Goal: Information Seeking & Learning: Learn about a topic

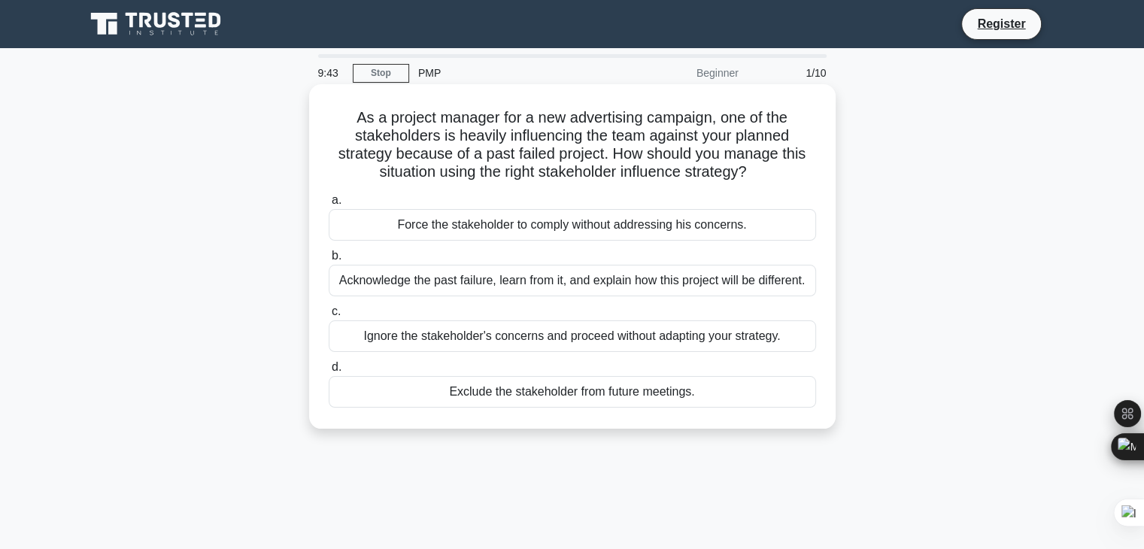
scroll to position [75, 0]
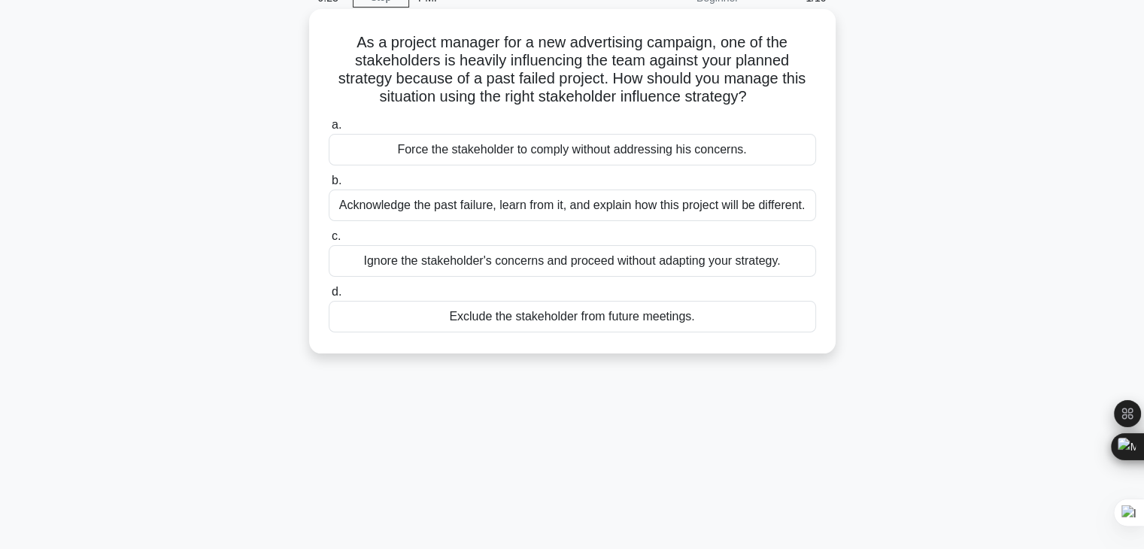
click at [467, 202] on div "Acknowledge the past failure, learn from it, and explain how this project will …" at bounding box center [572, 206] width 487 height 32
click at [329, 186] on input "b. Acknowledge the past failure, learn from it, and explain how this project wi…" at bounding box center [329, 181] width 0 height 10
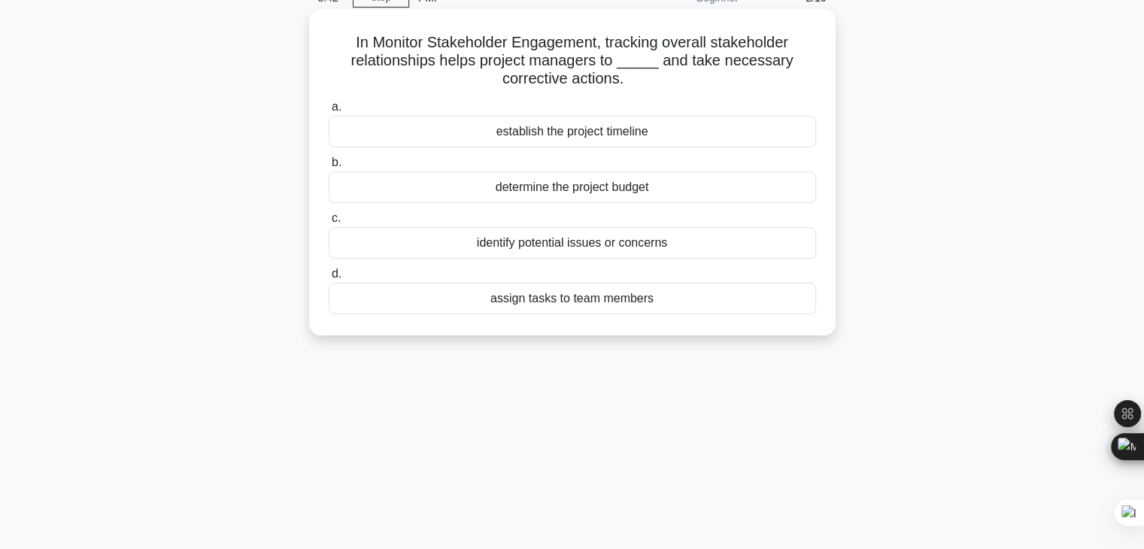
click at [496, 244] on div "identify potential issues or concerns" at bounding box center [572, 243] width 487 height 32
click at [329, 223] on input "c. identify potential issues or concerns" at bounding box center [329, 219] width 0 height 10
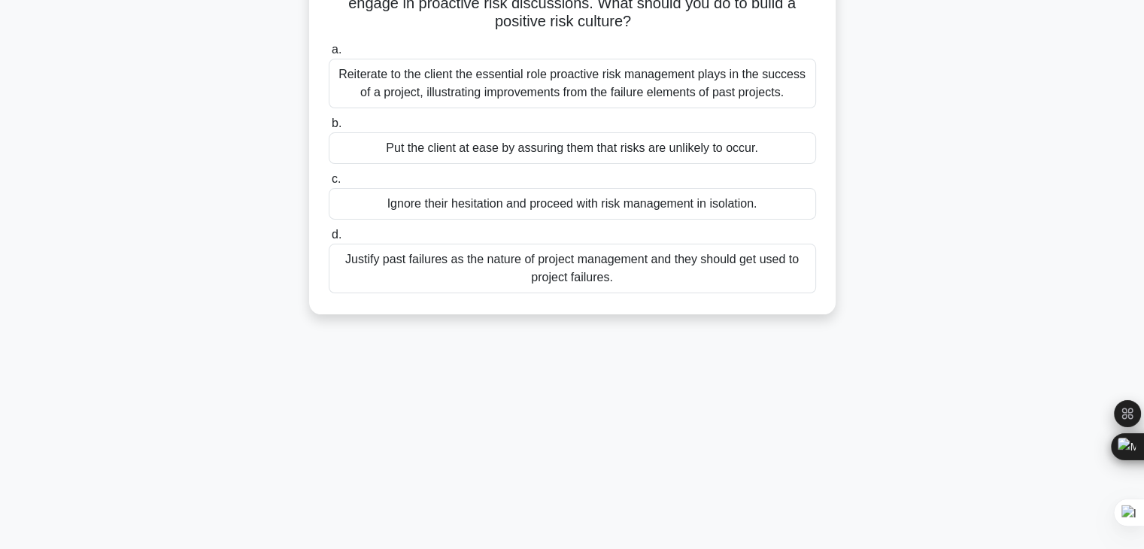
scroll to position [0, 0]
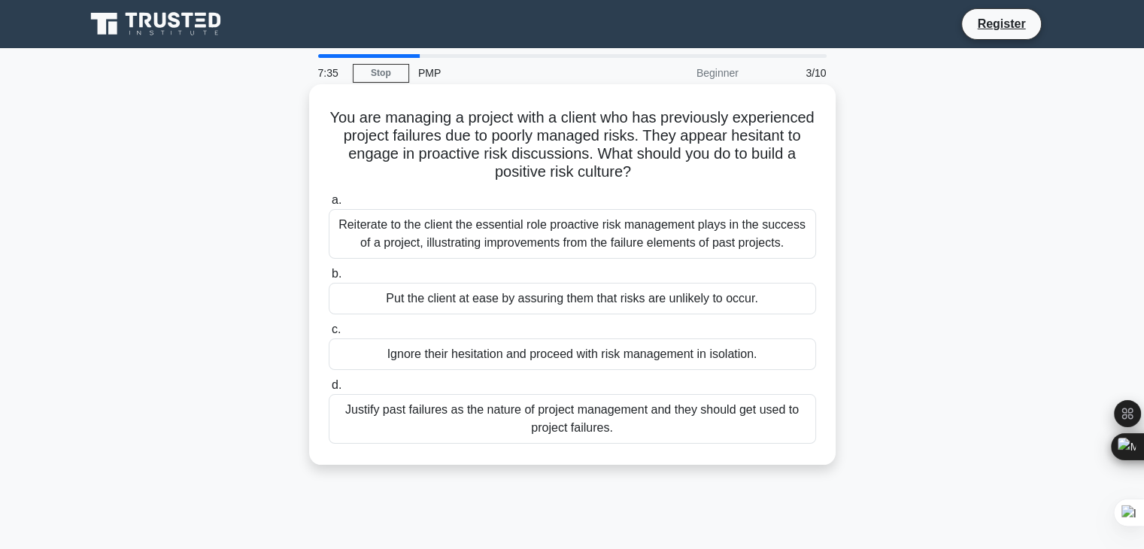
click at [437, 243] on div "Reiterate to the client the essential role proactive risk management plays in t…" at bounding box center [572, 234] width 487 height 50
click at [329, 205] on input "a. Reiterate to the client the essential role proactive risk management plays i…" at bounding box center [329, 201] width 0 height 10
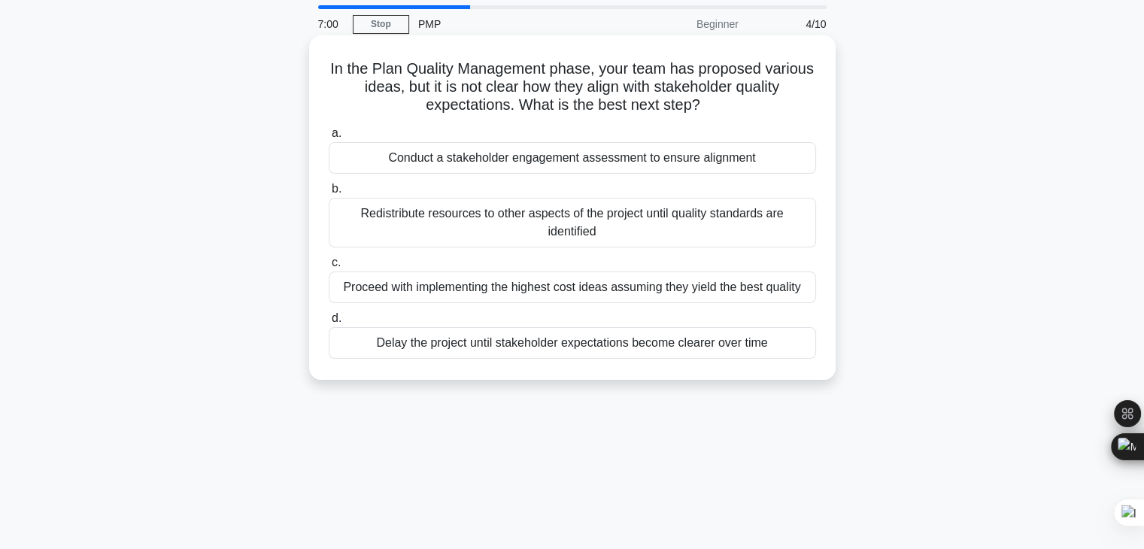
scroll to position [75, 0]
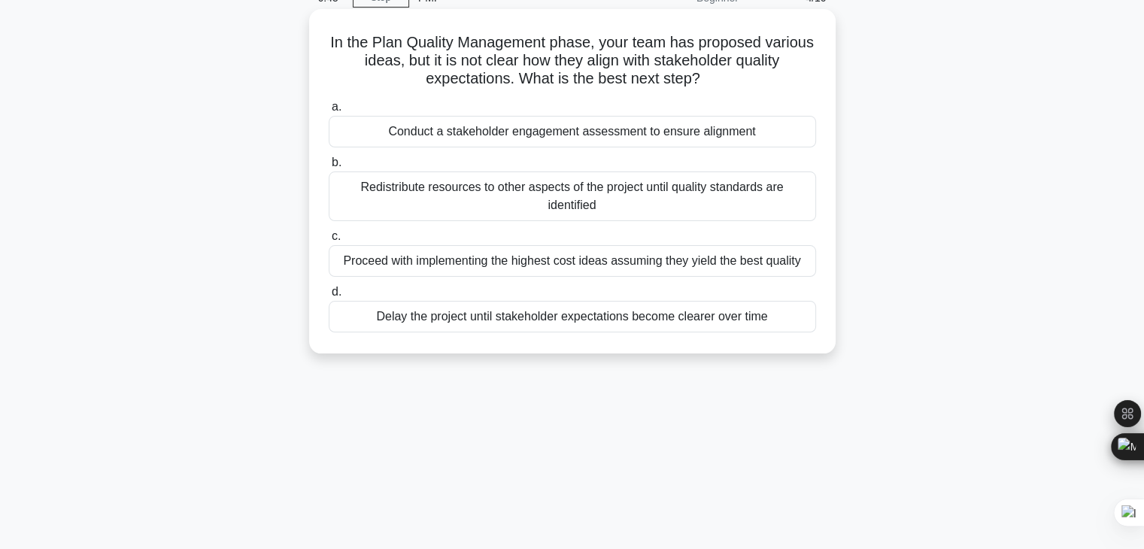
click at [450, 127] on div "Conduct a stakeholder engagement assessment to ensure alignment" at bounding box center [572, 132] width 487 height 32
click at [329, 112] on input "a. Conduct a stakeholder engagement assessment to ensure alignment" at bounding box center [329, 107] width 0 height 10
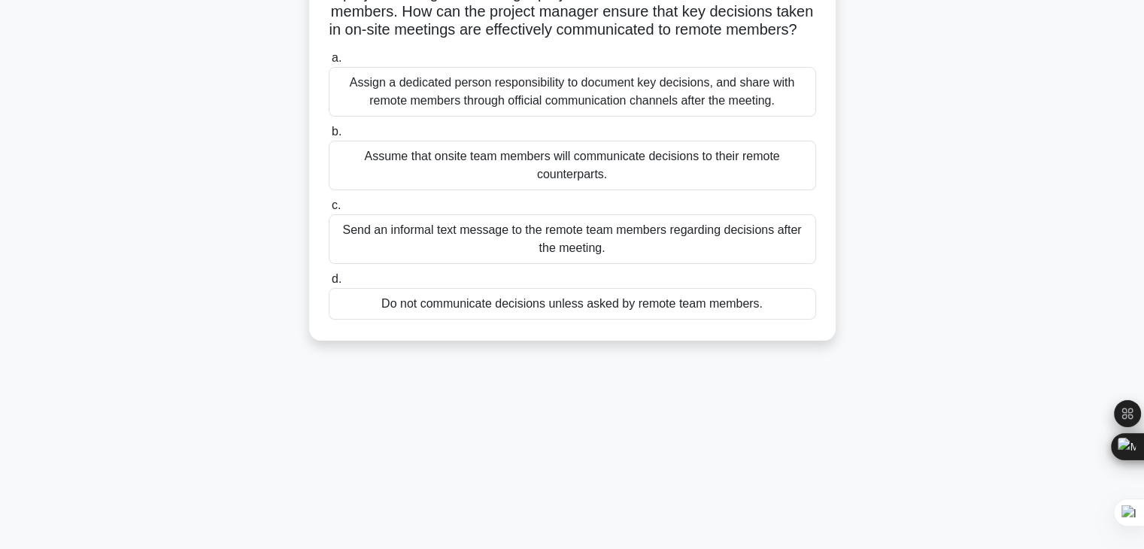
scroll to position [150, 0]
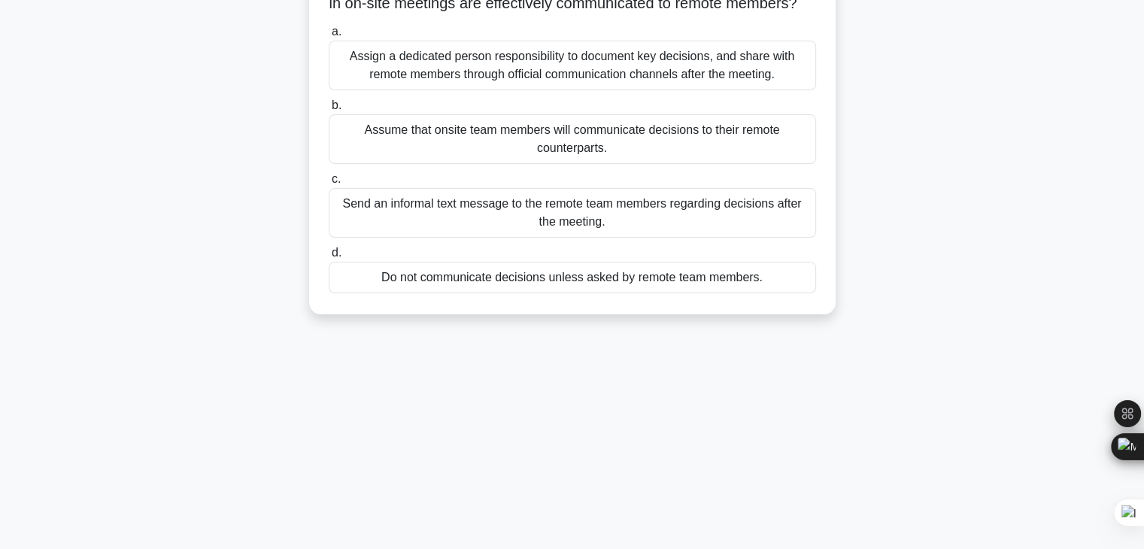
click at [507, 89] on div "Assign a dedicated person responsibility to document key decisions, and share w…" at bounding box center [572, 66] width 487 height 50
click at [329, 37] on input "a. Assign a dedicated person responsibility to document key decisions, and shar…" at bounding box center [329, 32] width 0 height 10
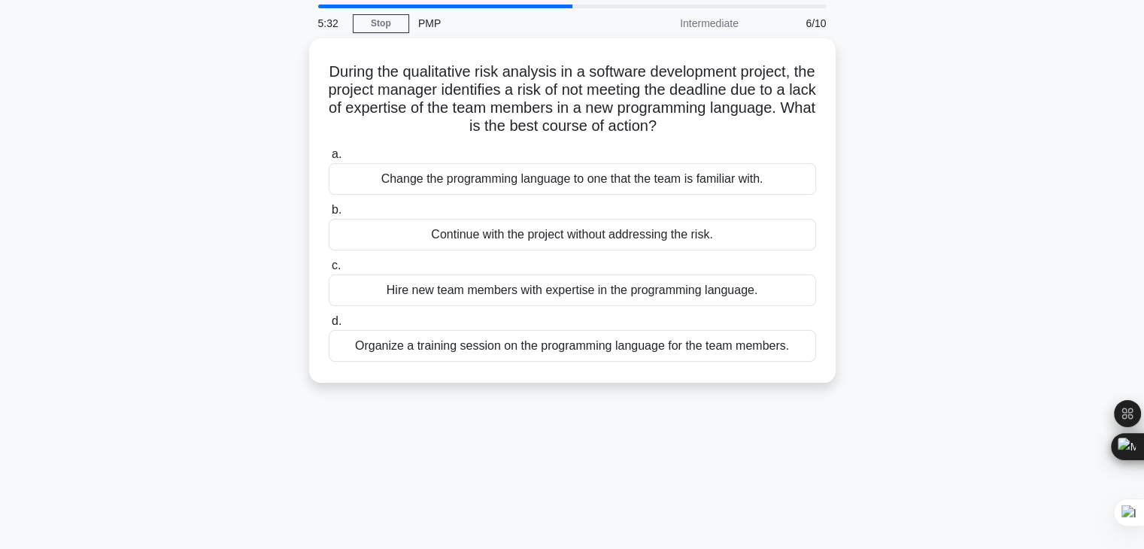
scroll to position [75, 0]
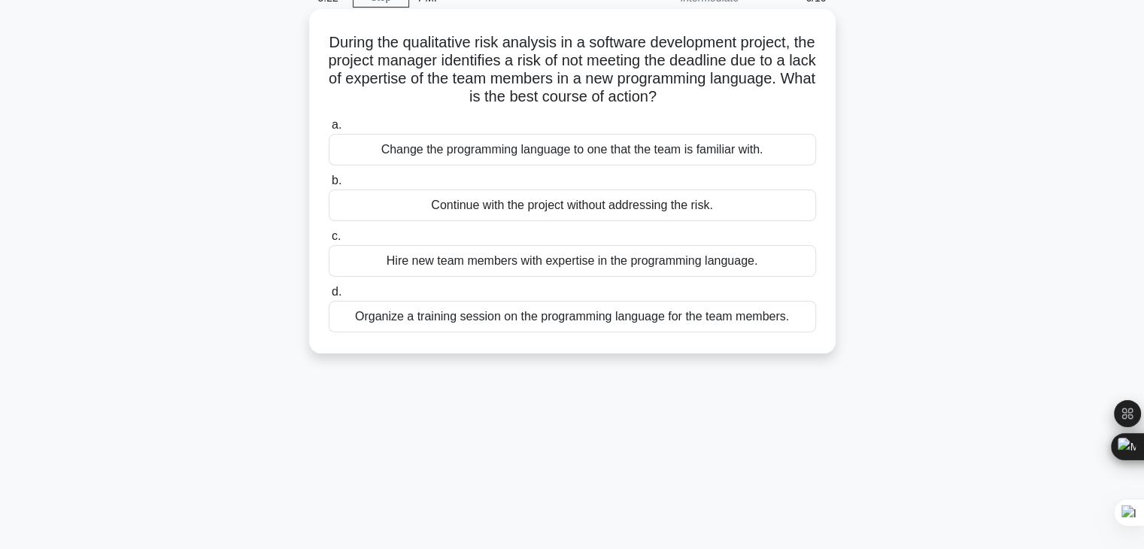
click at [548, 328] on div "Organize a training session on the programming language for the team members." at bounding box center [572, 317] width 487 height 32
click at [329, 297] on input "d. Organize a training session on the programming language for the team members." at bounding box center [329, 292] width 0 height 10
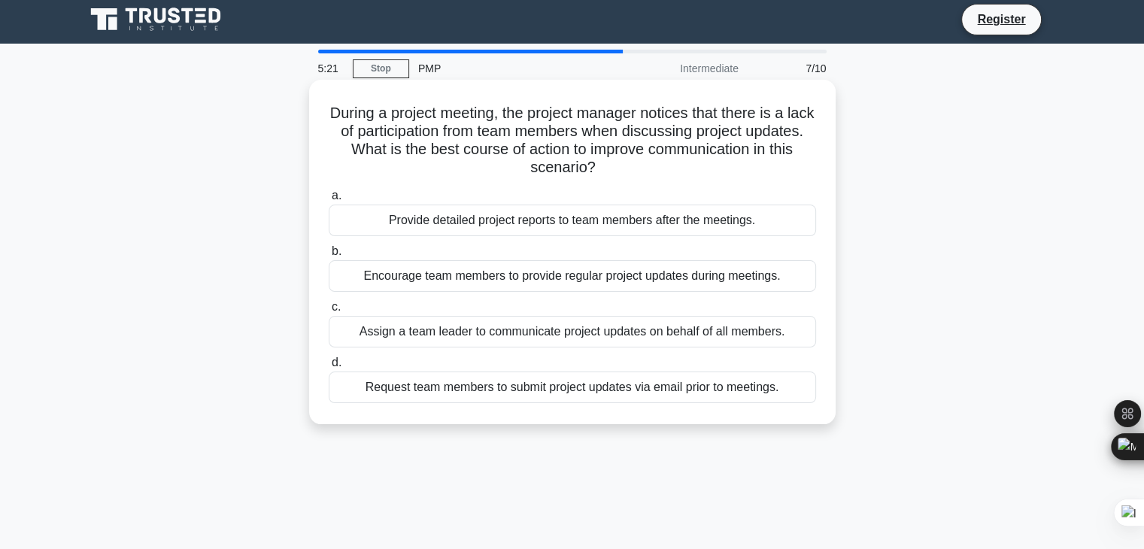
scroll to position [0, 0]
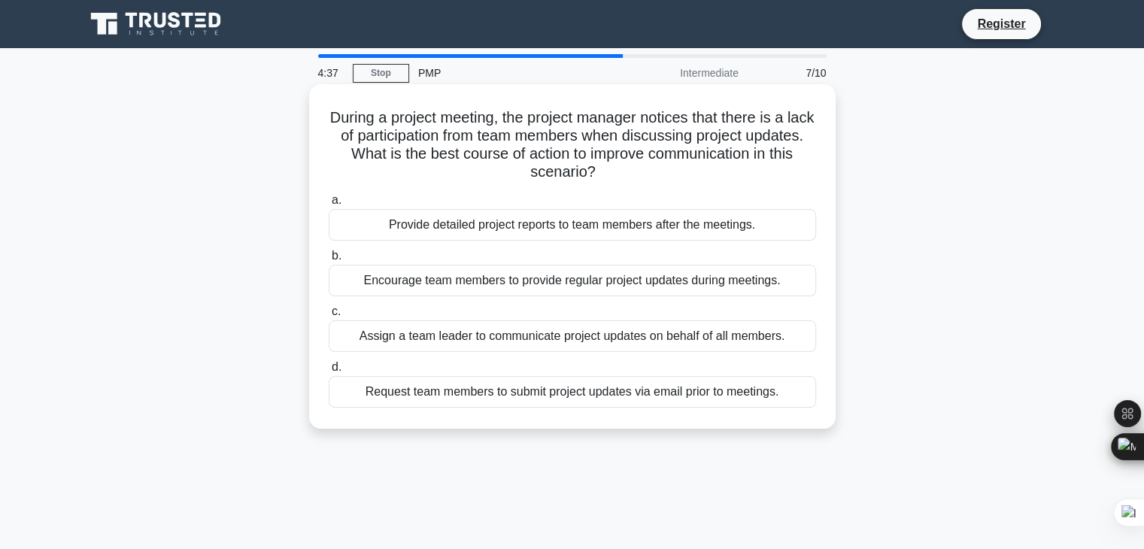
click at [388, 284] on div "Encourage team members to provide regular project updates during meetings." at bounding box center [572, 281] width 487 height 32
click at [329, 261] on input "b. Encourage team members to provide regular project updates during meetings." at bounding box center [329, 256] width 0 height 10
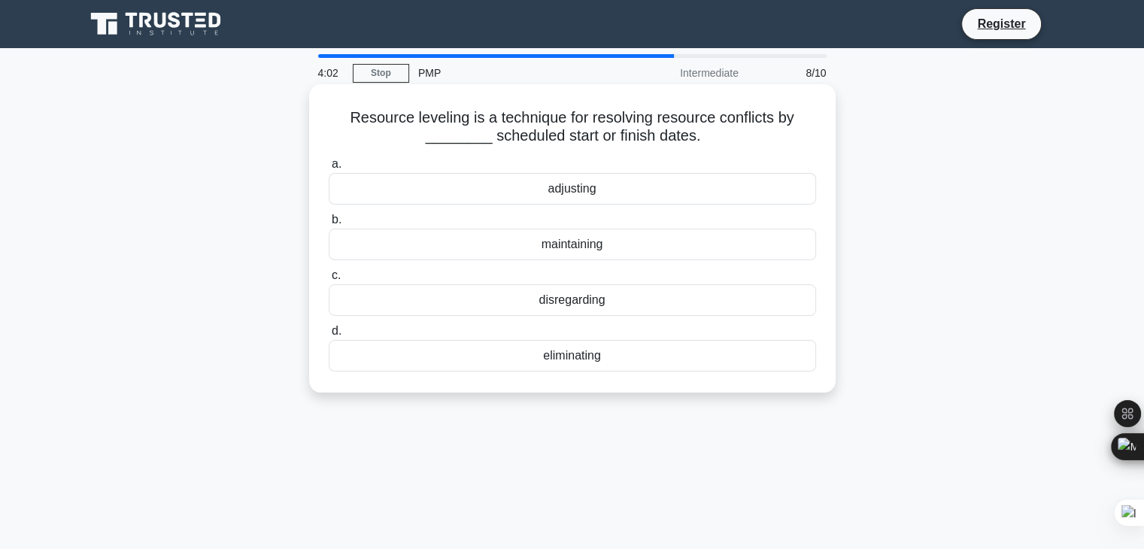
click at [497, 241] on div "maintaining" at bounding box center [572, 245] width 487 height 32
click at [329, 225] on input "b. maintaining" at bounding box center [329, 220] width 0 height 10
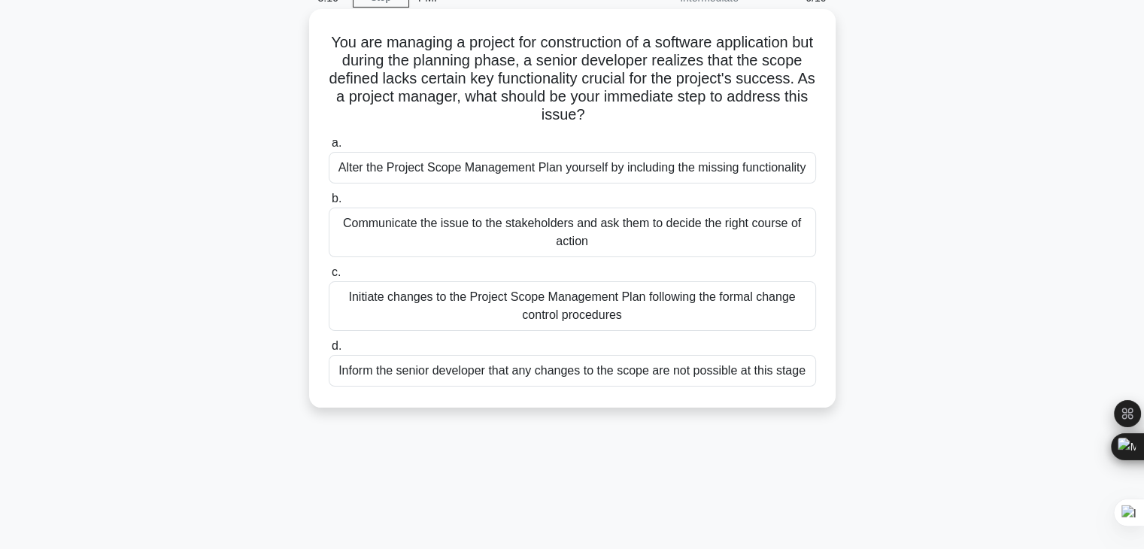
scroll to position [150, 0]
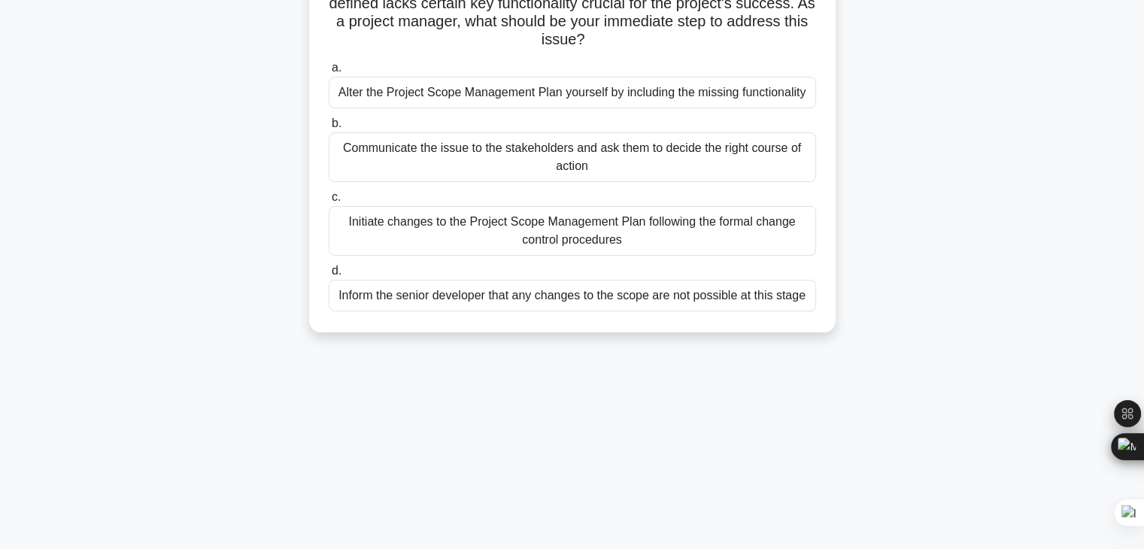
click at [442, 161] on div "Communicate the issue to the stakeholders and ask them to decide the right cour…" at bounding box center [572, 157] width 487 height 50
click at [329, 129] on input "b. Communicate the issue to the stakeholders and ask them to decide the right c…" at bounding box center [329, 124] width 0 height 10
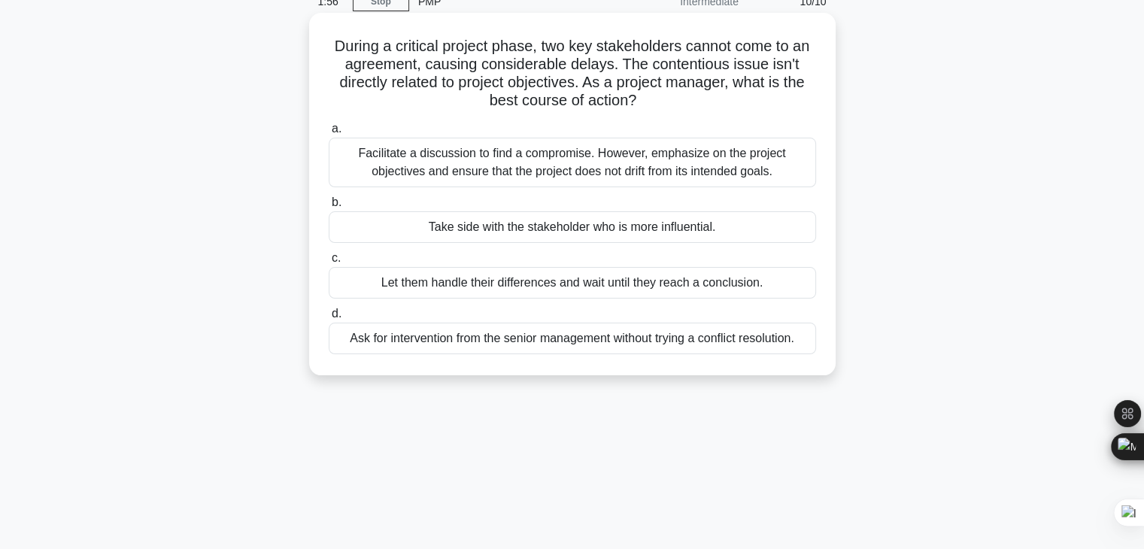
scroll to position [75, 0]
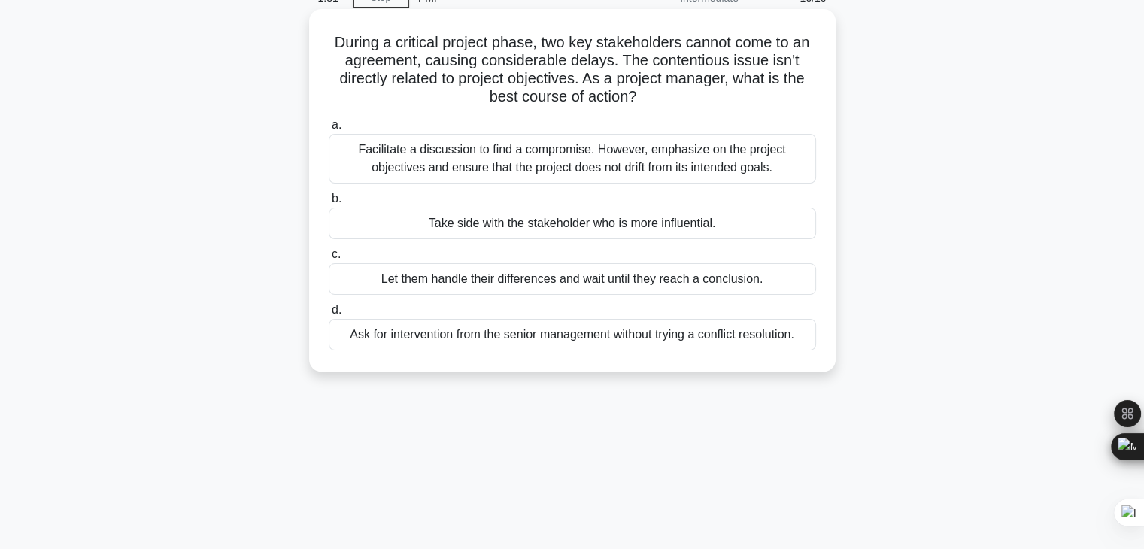
click at [466, 159] on div "Facilitate a discussion to find a compromise. However, emphasize on the project…" at bounding box center [572, 159] width 487 height 50
click at [329, 130] on input "a. Facilitate a discussion to find a compromise. However, emphasize on the proj…" at bounding box center [329, 125] width 0 height 10
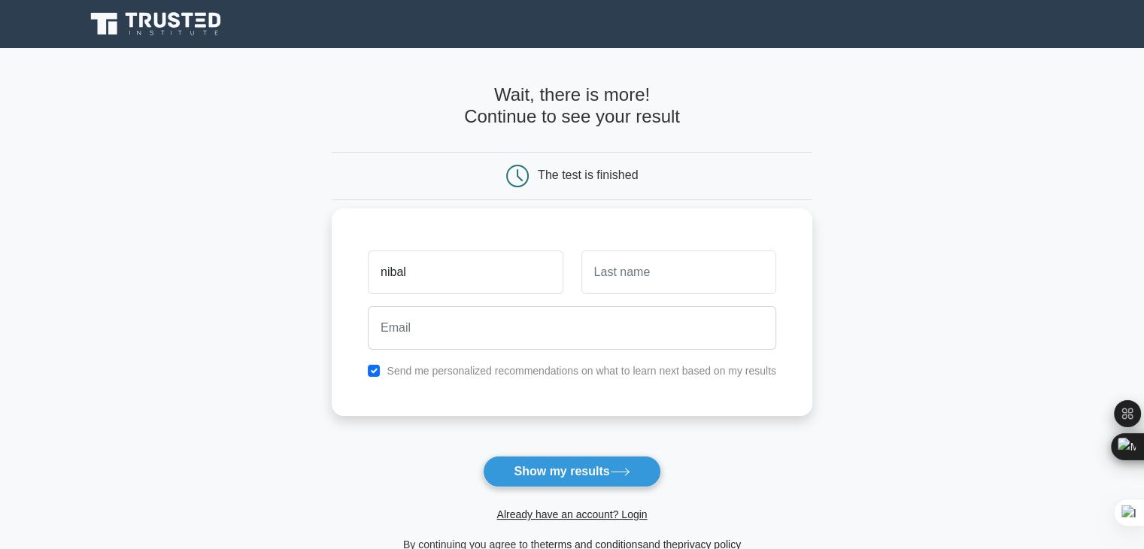
type input "nibal"
click at [645, 278] on input "text" at bounding box center [678, 272] width 195 height 44
type input "abu hejleh"
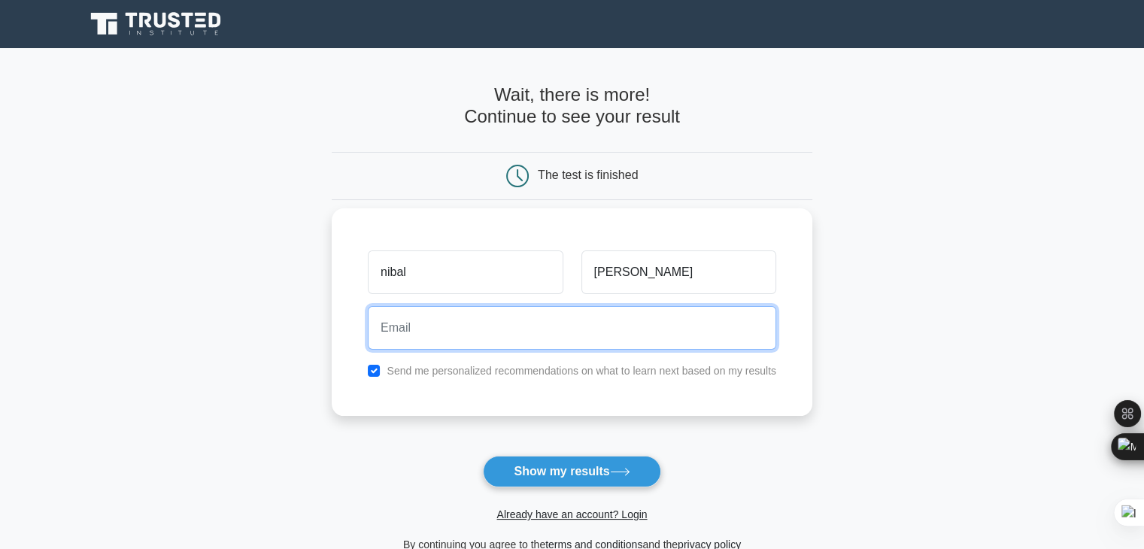
click at [496, 311] on input "email" at bounding box center [572, 328] width 408 height 44
type input "nibal.abuhejleh1988@gmail.com"
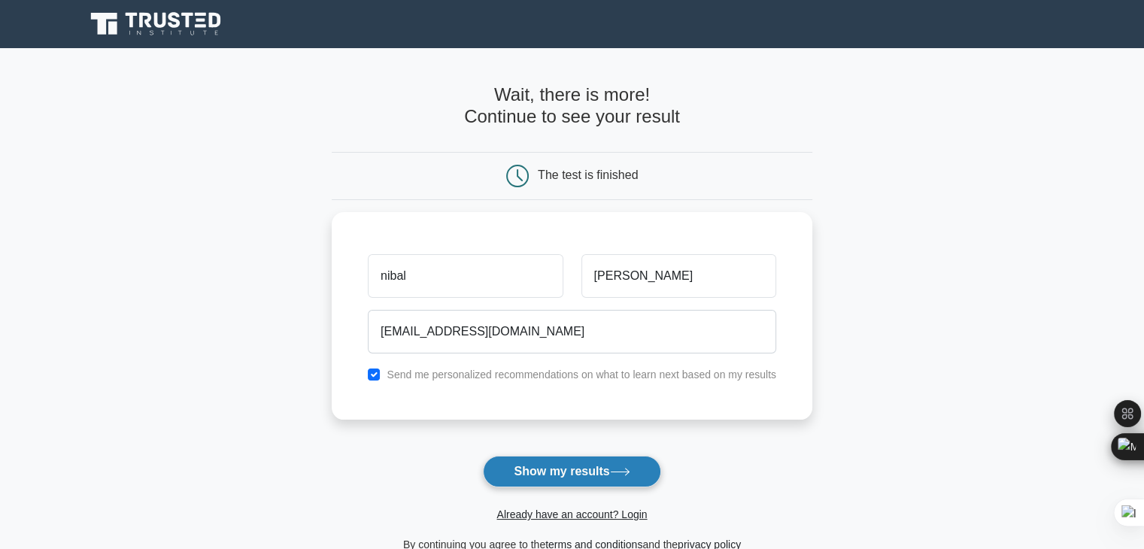
click at [567, 476] on button "Show my results" at bounding box center [572, 472] width 178 height 32
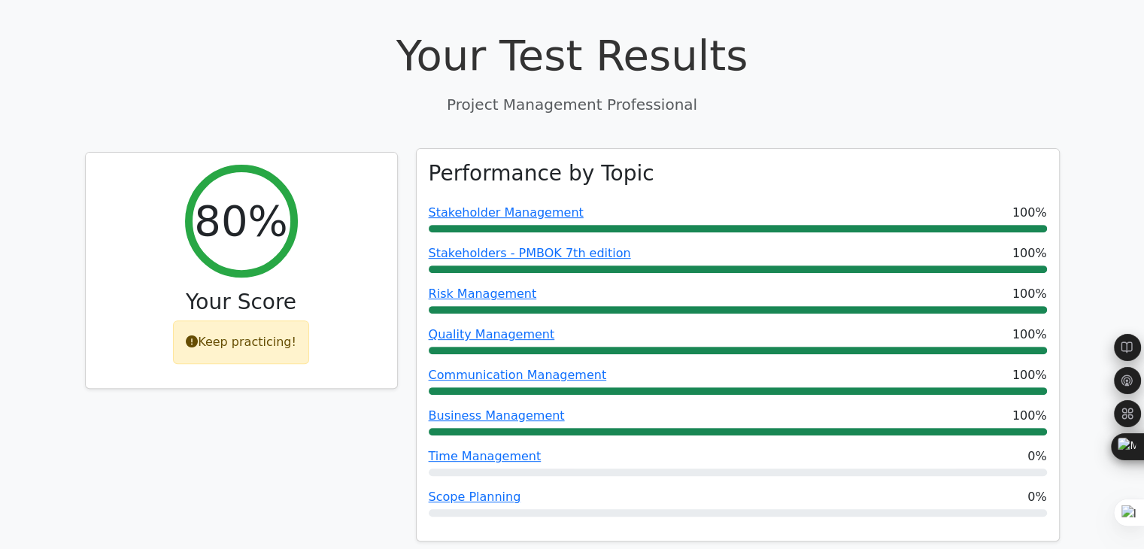
scroll to position [978, 0]
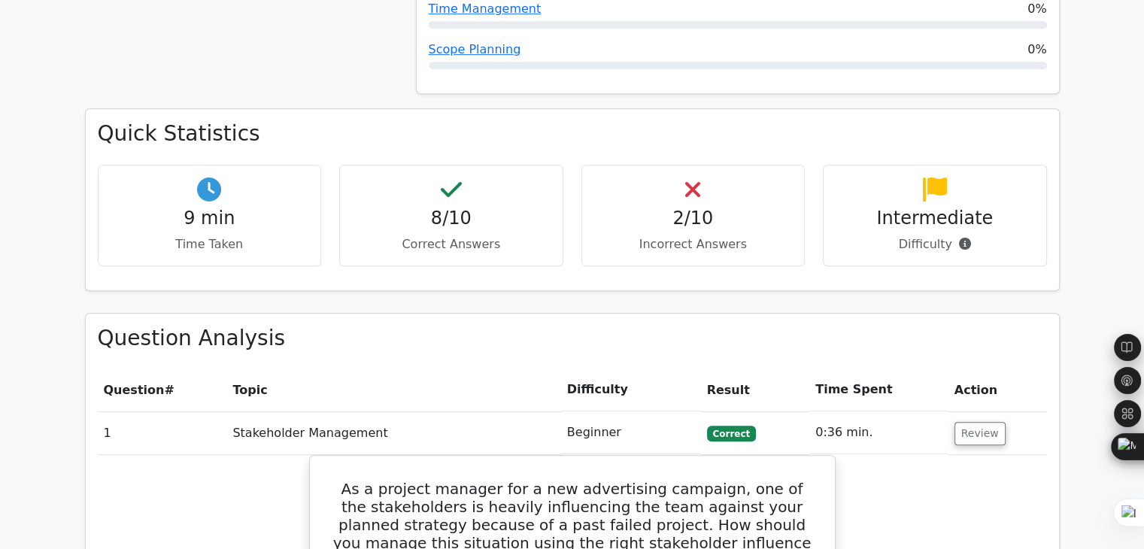
click at [697, 208] on h4 "2/10" at bounding box center [693, 219] width 199 height 22
click at [920, 235] on p "Difficulty" at bounding box center [935, 244] width 199 height 18
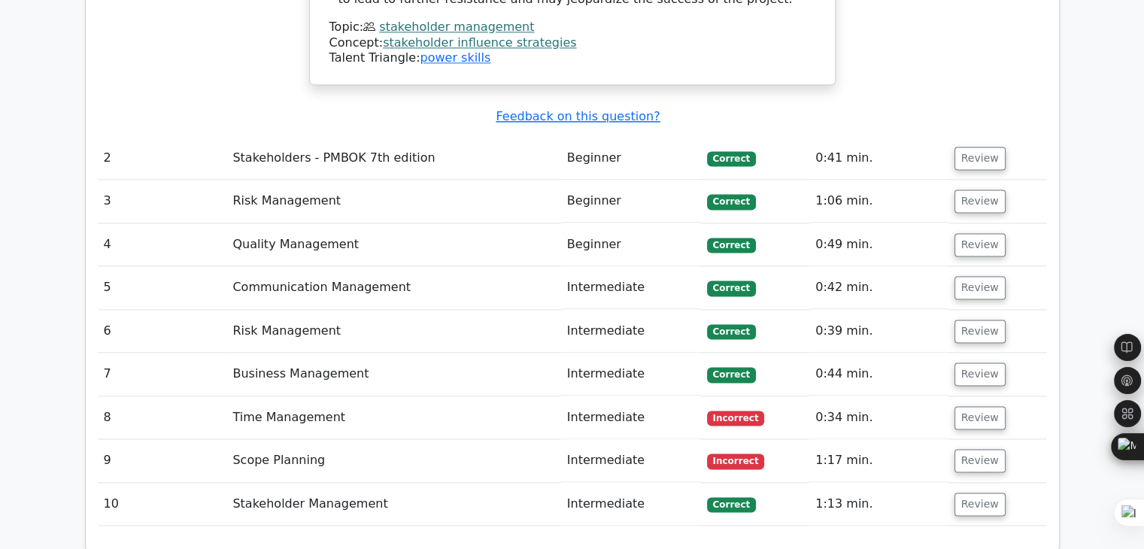
scroll to position [2031, 0]
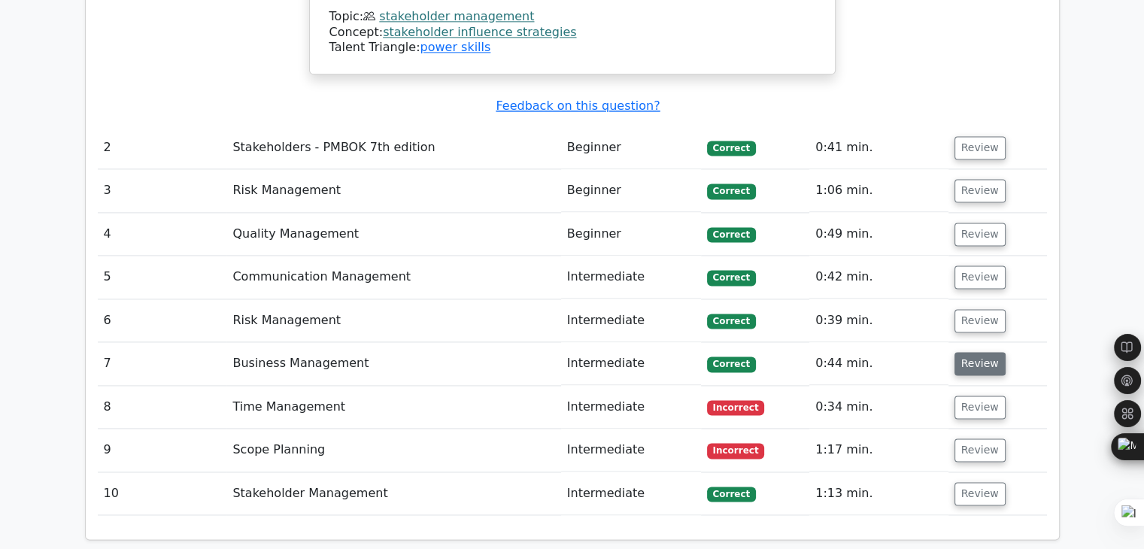
click at [977, 352] on button "Review" at bounding box center [980, 363] width 51 height 23
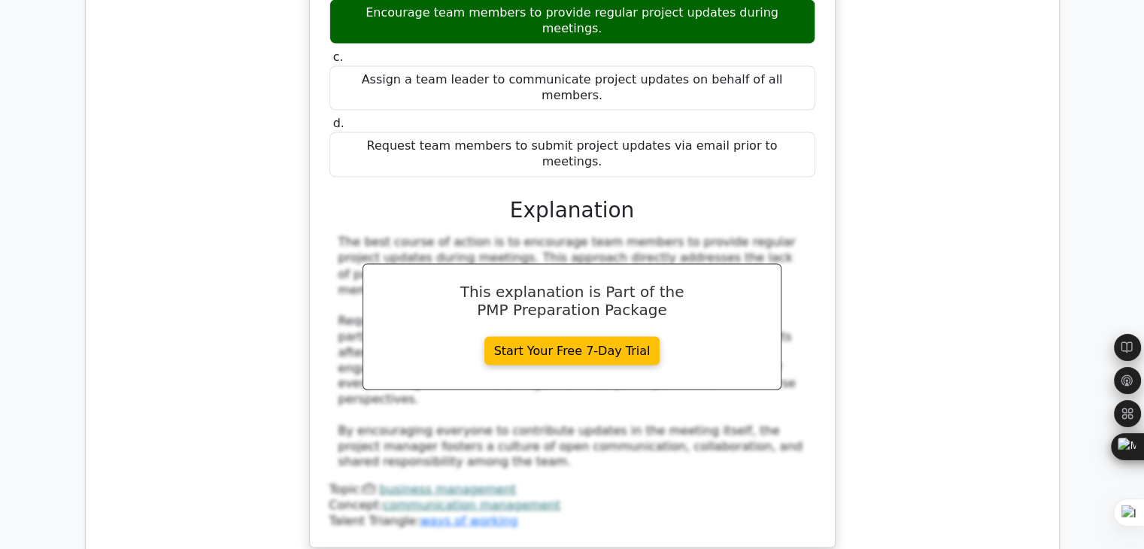
scroll to position [2708, 0]
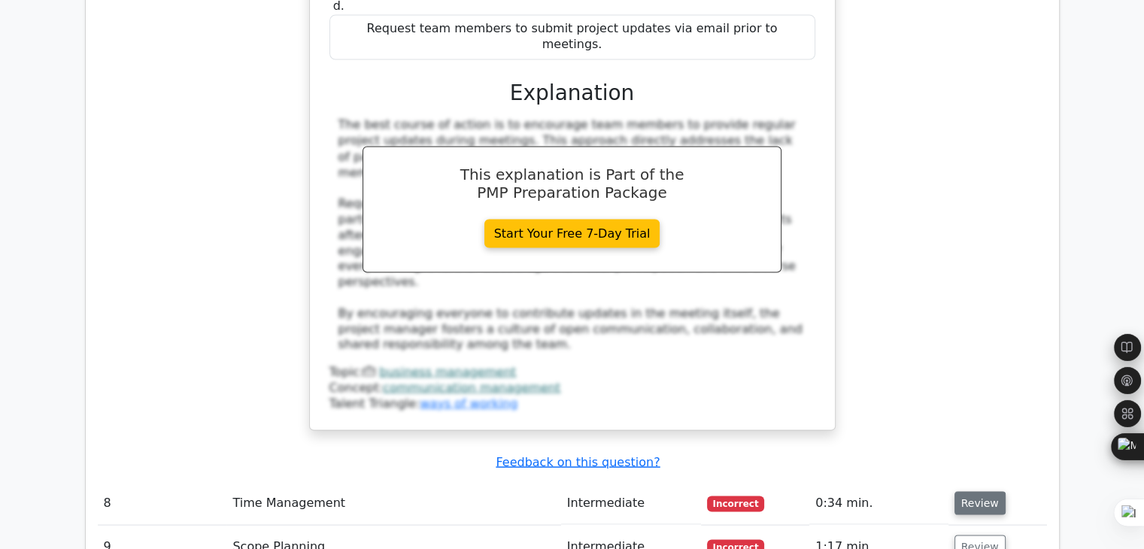
click at [973, 491] on button "Review" at bounding box center [980, 502] width 51 height 23
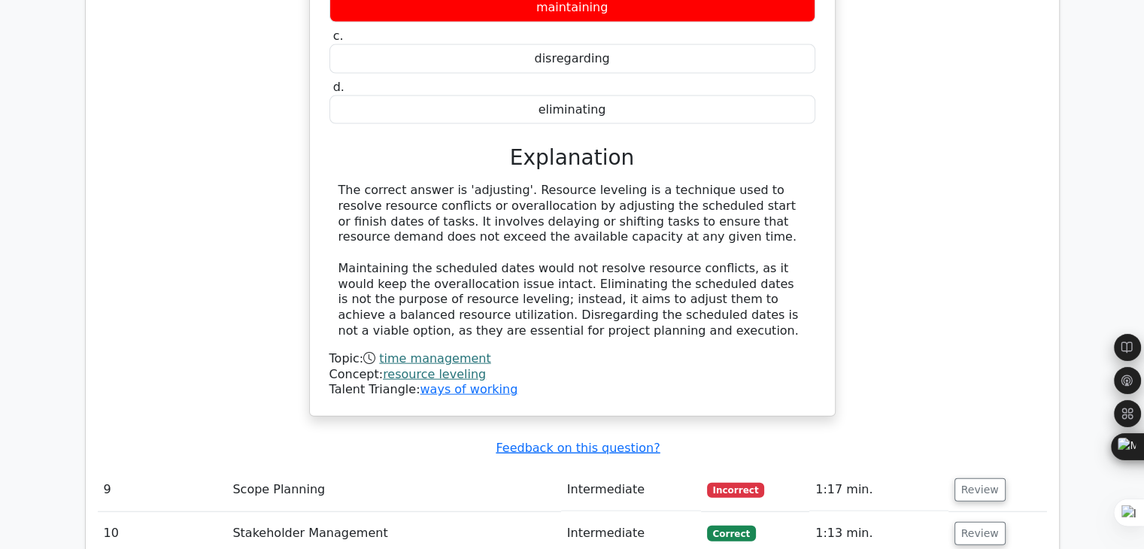
scroll to position [3385, 0]
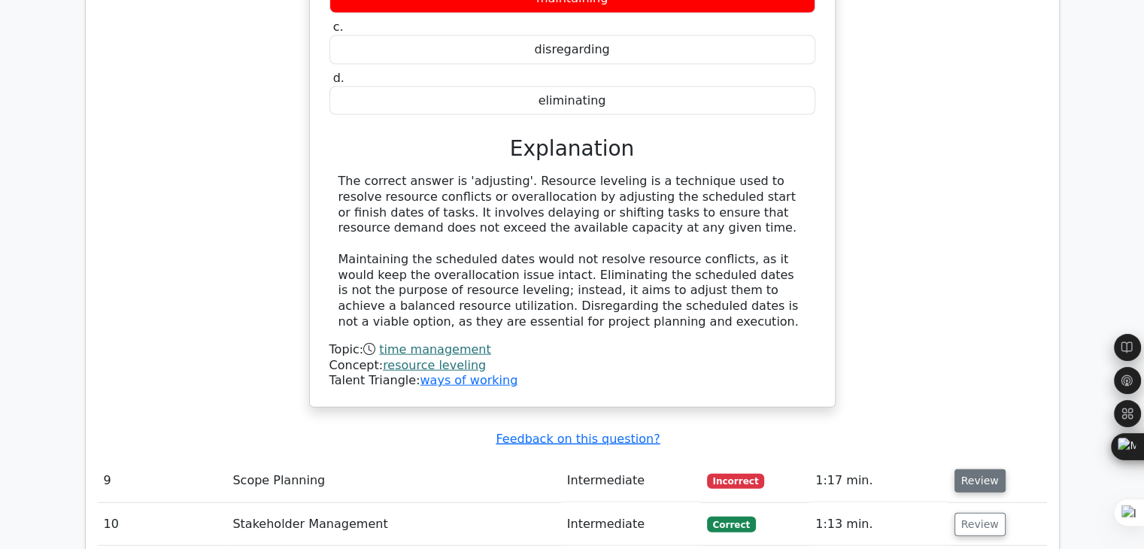
click at [983, 469] on button "Review" at bounding box center [980, 480] width 51 height 23
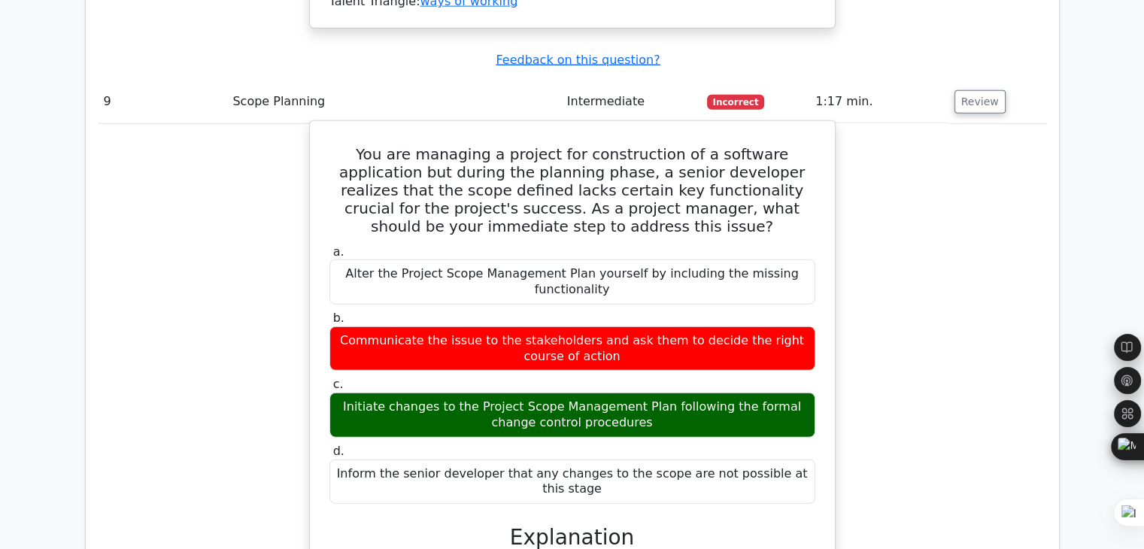
scroll to position [3761, 0]
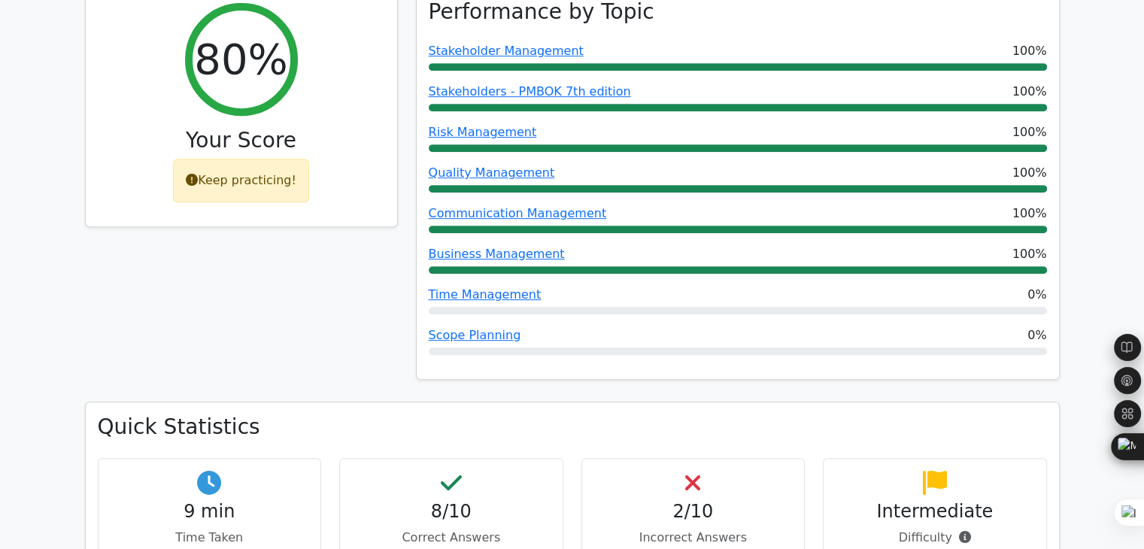
scroll to position [903, 0]
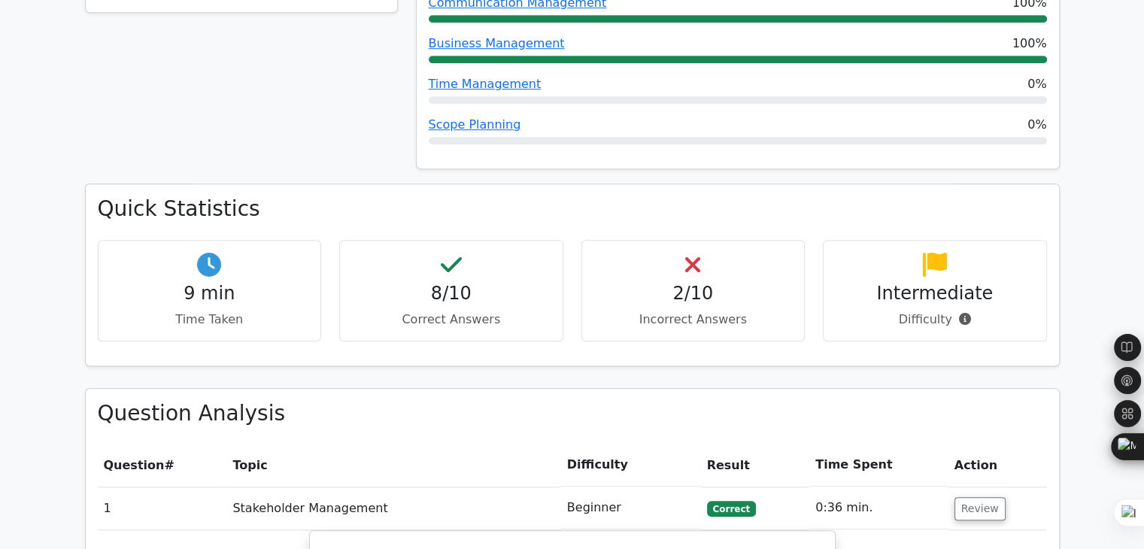
click at [969, 283] on h4 "Intermediate" at bounding box center [935, 294] width 199 height 22
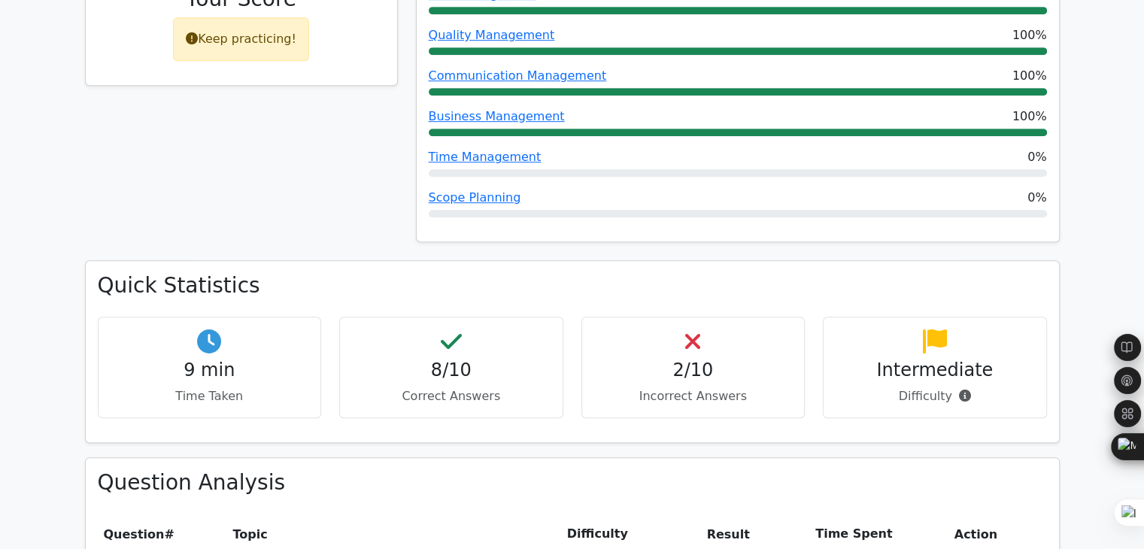
scroll to position [827, 0]
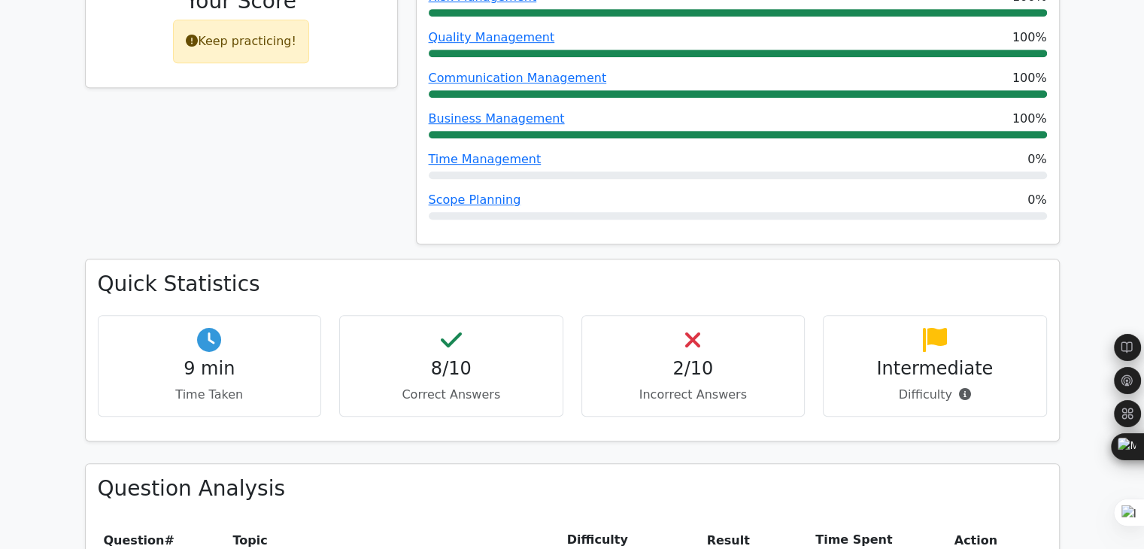
click at [951, 315] on div "Intermediate Difficulty" at bounding box center [935, 366] width 224 height 102
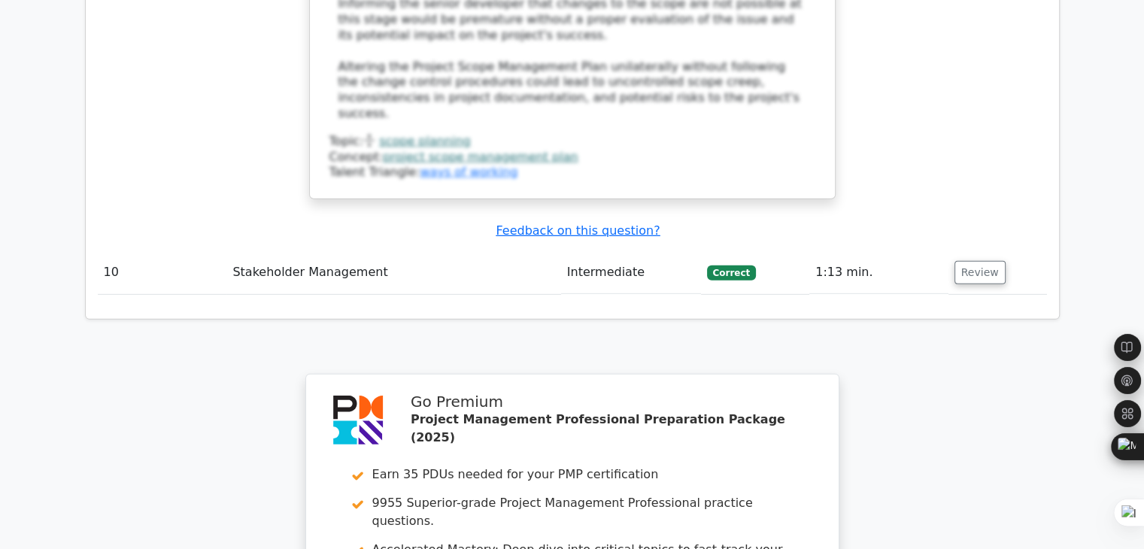
scroll to position [4664, 0]
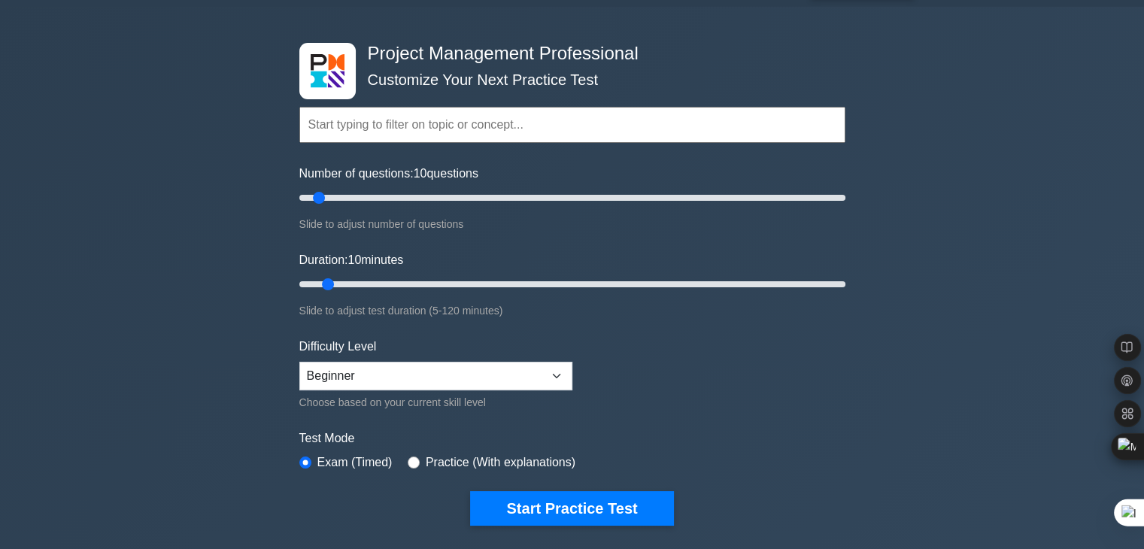
scroll to position [75, 0]
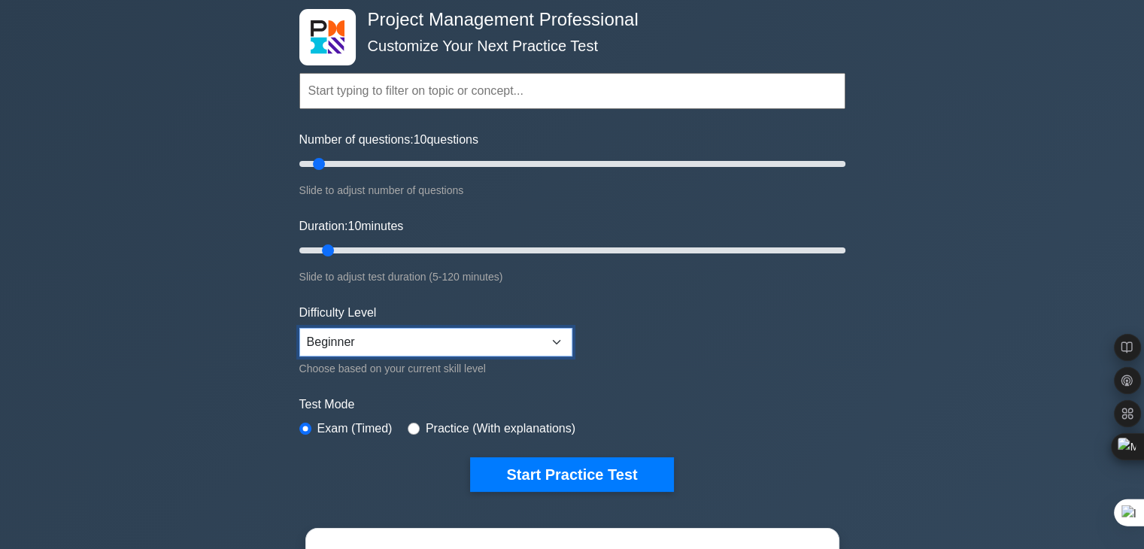
click at [557, 352] on select "Beginner Intermediate Expert" at bounding box center [435, 342] width 273 height 29
select select "intermediate"
click at [299, 328] on select "Beginner Intermediate Expert" at bounding box center [435, 342] width 273 height 29
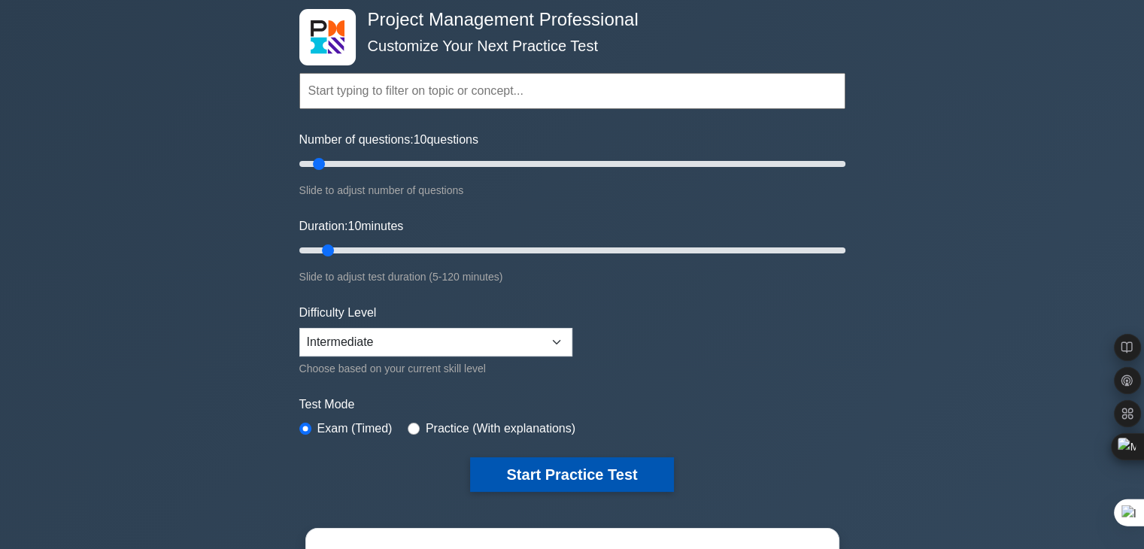
click at [566, 481] on button "Start Practice Test" at bounding box center [571, 474] width 203 height 35
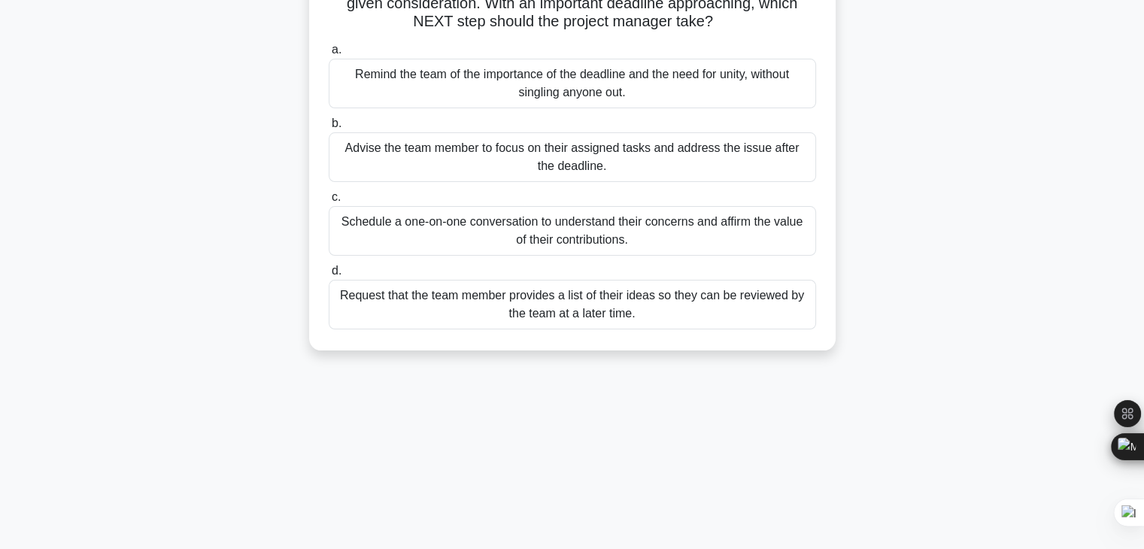
scroll to position [226, 0]
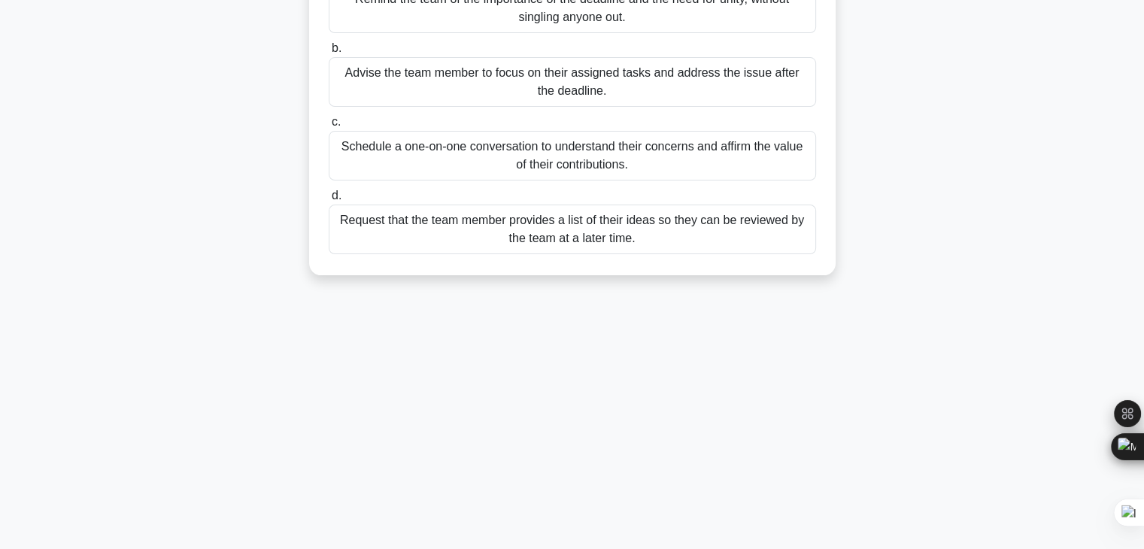
click at [457, 160] on div "Schedule a one-on-one conversation to understand their concerns and affirm the …" at bounding box center [572, 156] width 487 height 50
click at [329, 127] on input "c. Schedule a one-on-one conversation to understand their concerns and affirm t…" at bounding box center [329, 122] width 0 height 10
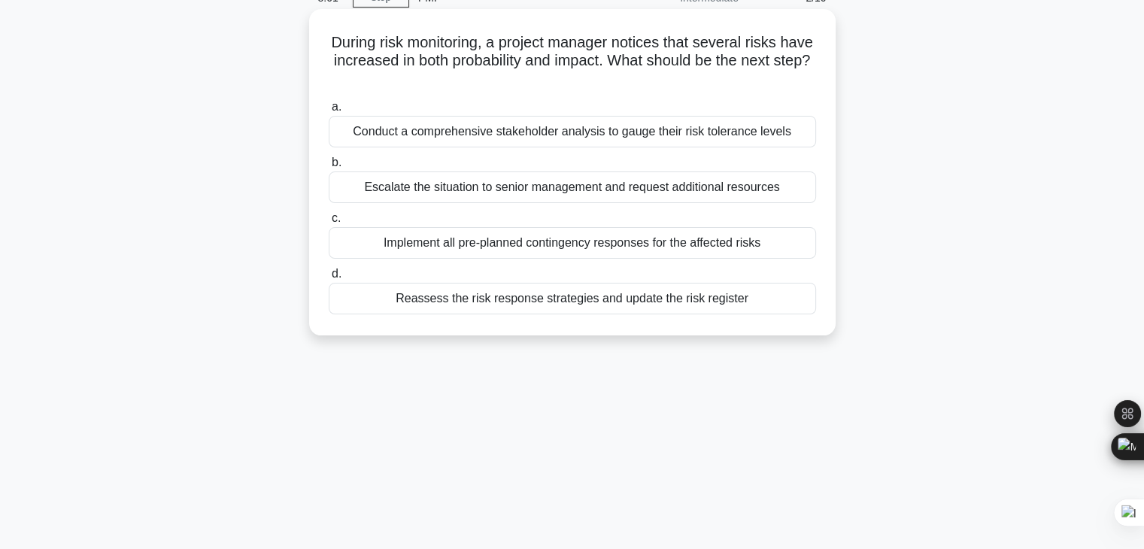
scroll to position [150, 0]
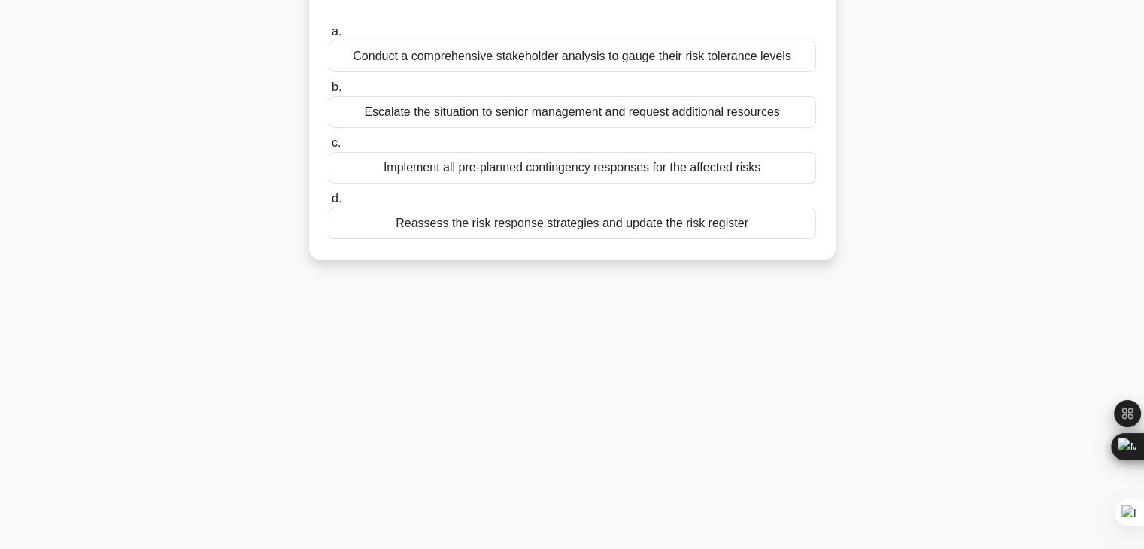
click at [469, 226] on div "Reassess the risk response strategies and update the risk register" at bounding box center [572, 224] width 487 height 32
click at [329, 204] on input "d. Reassess the risk response strategies and update the risk register" at bounding box center [329, 199] width 0 height 10
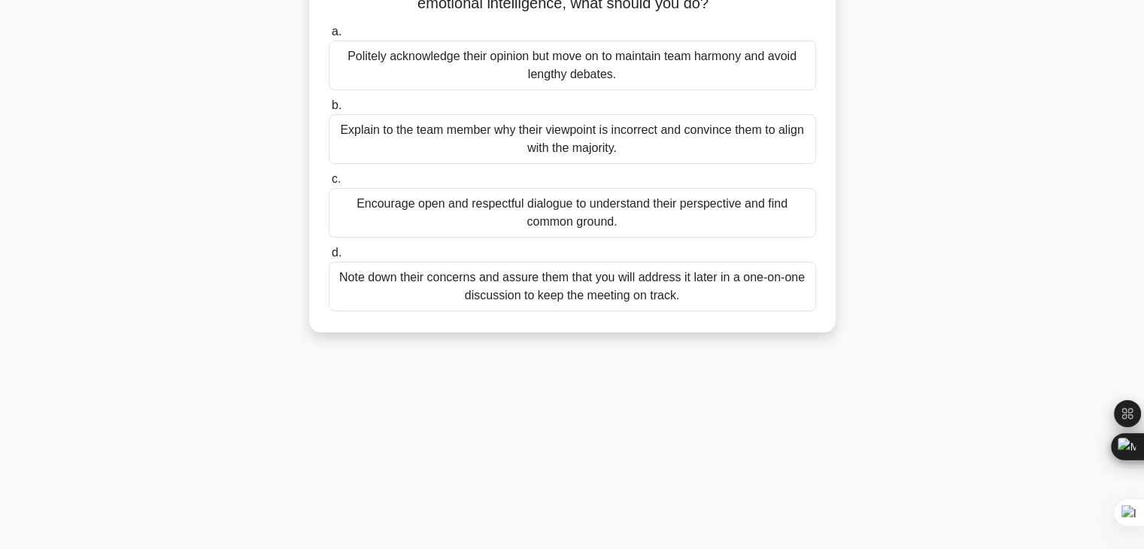
click at [549, 209] on div "Encourage open and respectful dialogue to understand their perspective and find…" at bounding box center [572, 213] width 487 height 50
click at [329, 184] on input "c. Encourage open and respectful dialogue to understand their perspective and f…" at bounding box center [329, 180] width 0 height 10
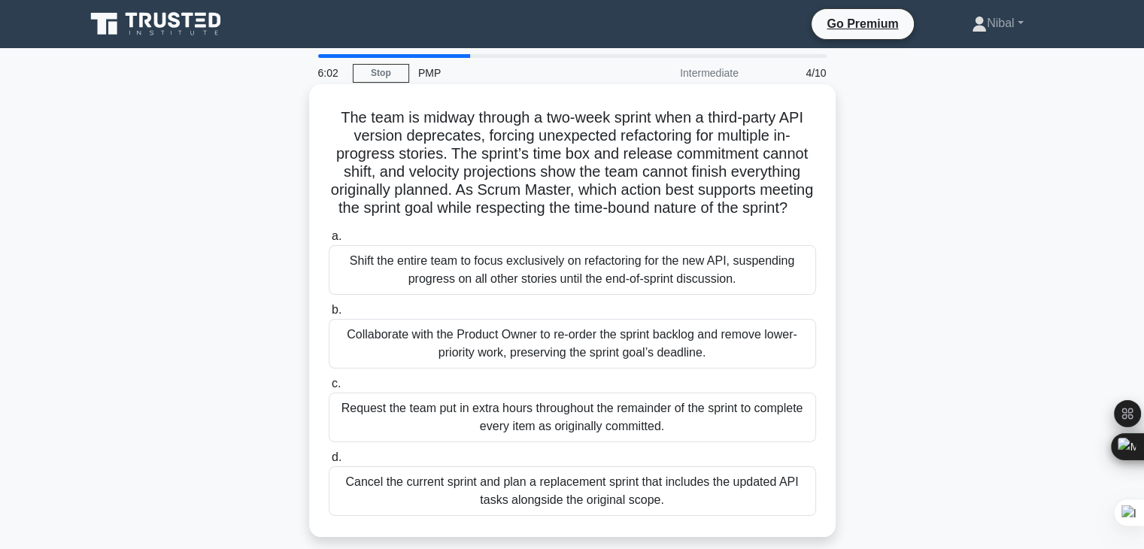
scroll to position [75, 0]
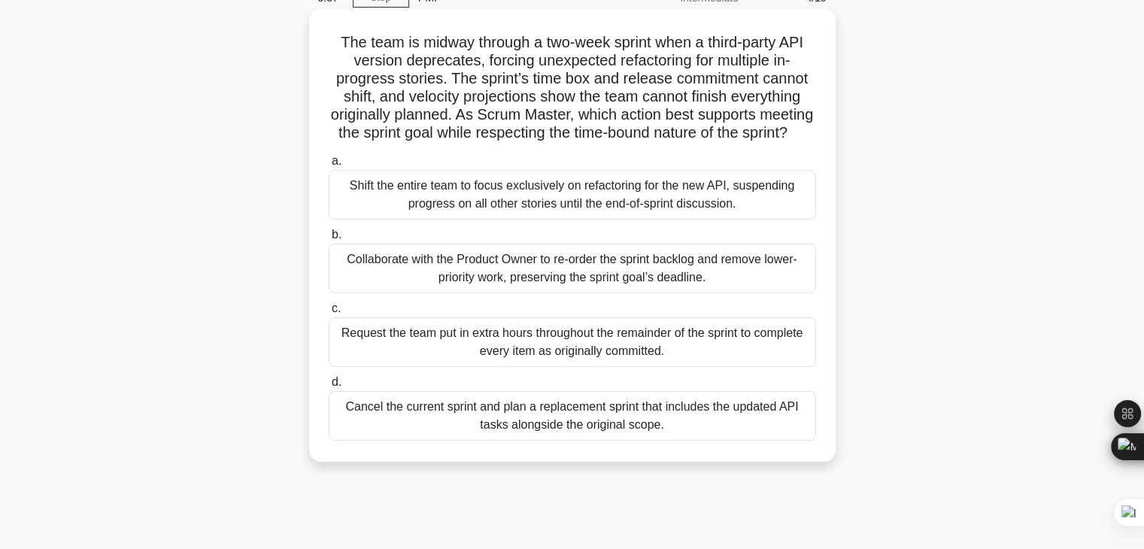
drag, startPoint x: 595, startPoint y: 164, endPoint x: 322, endPoint y: 43, distance: 298.7
click at [322, 43] on div "The team is midway through a two-week sprint when a third-party API version dep…" at bounding box center [572, 235] width 515 height 441
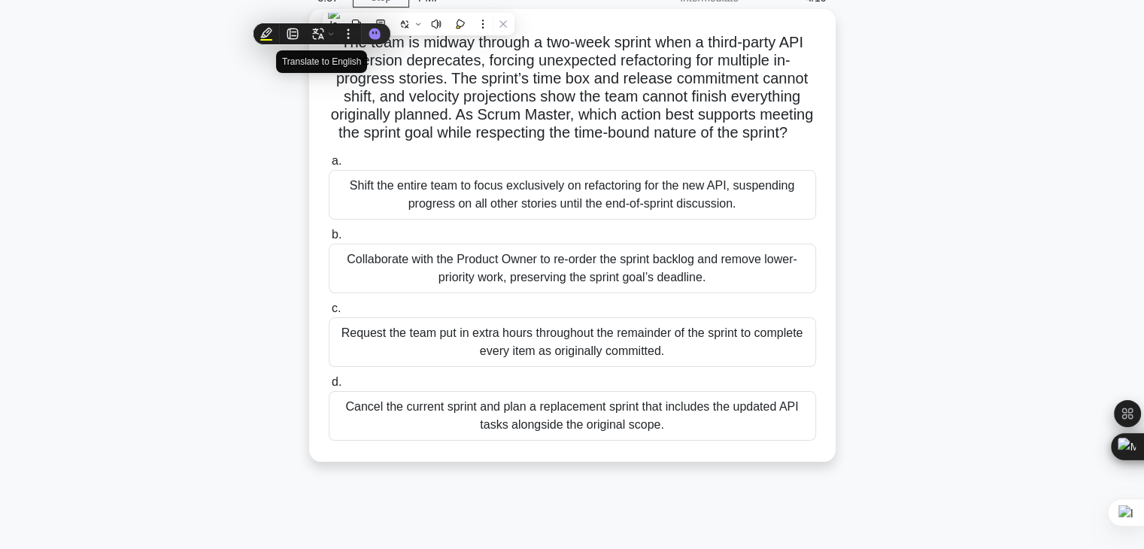
copy h5 "The team is midway through a two-week sprint when a third-party API version dep…"
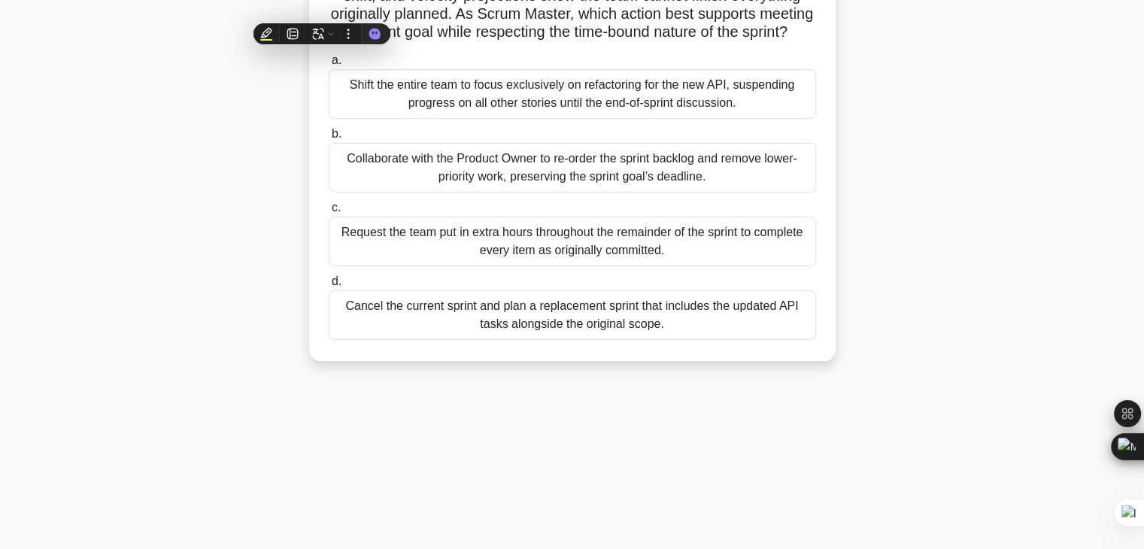
scroll to position [150, 0]
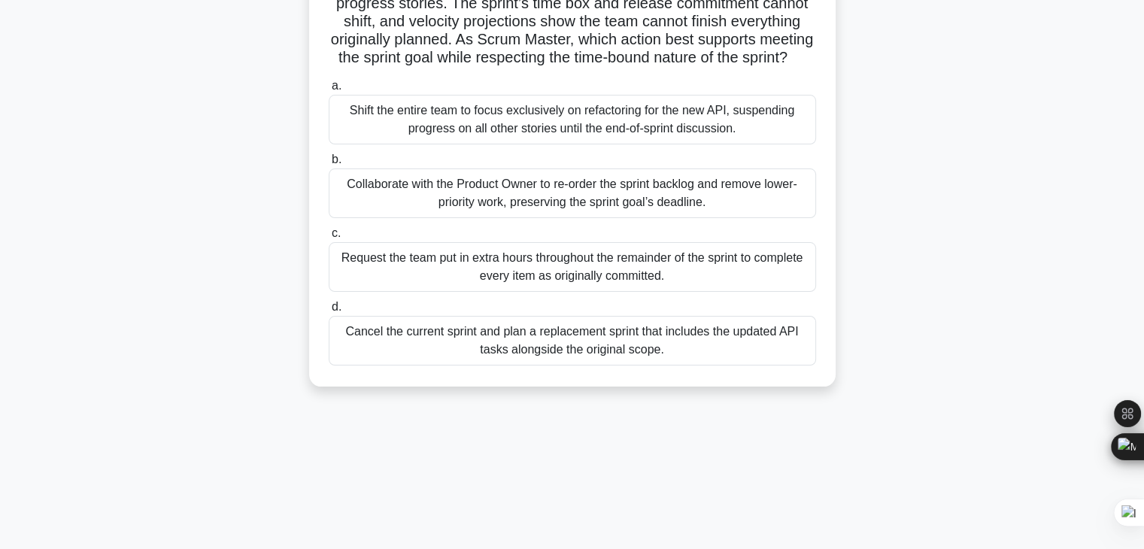
click at [633, 208] on div "Collaborate with the Product Owner to re-order the sprint backlog and remove lo…" at bounding box center [572, 193] width 487 height 50
click at [329, 165] on input "b. Collaborate with the Product Owner to re-order the sprint backlog and remove…" at bounding box center [329, 160] width 0 height 10
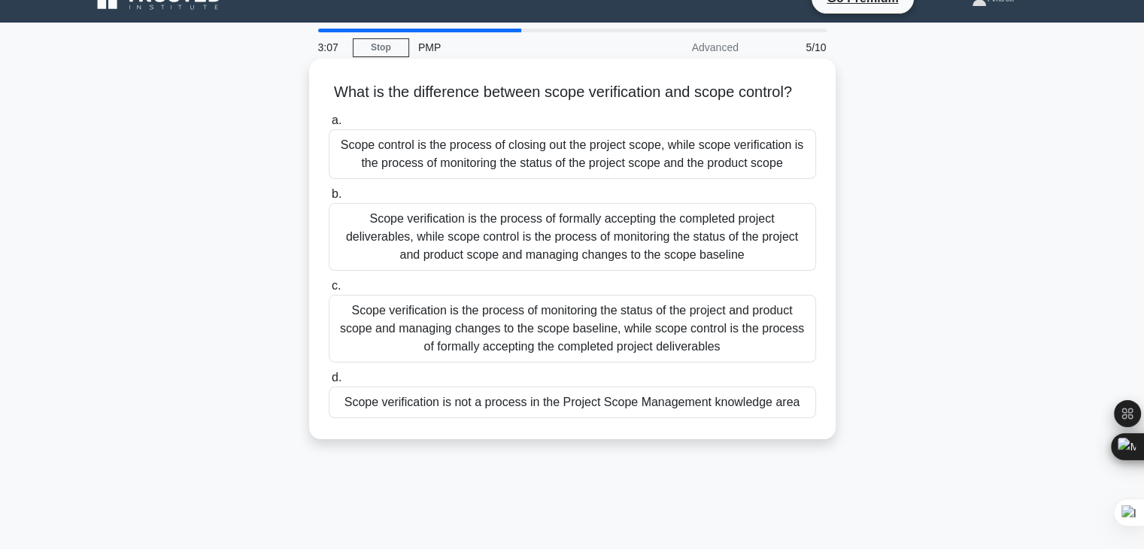
scroll to position [0, 0]
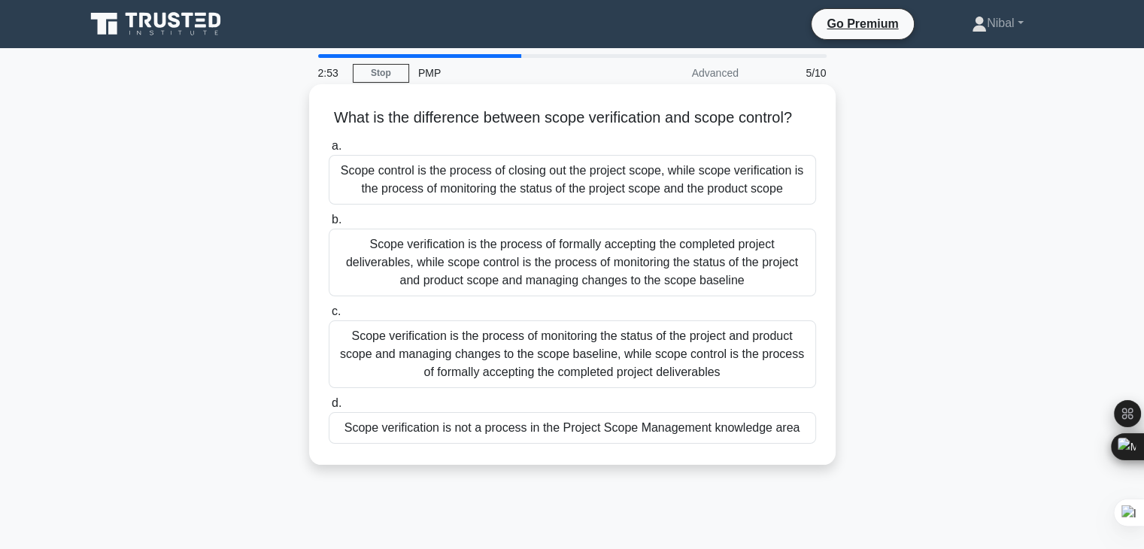
click at [473, 291] on div "Scope verification is the process of formally accepting the completed project d…" at bounding box center [572, 263] width 487 height 68
click at [329, 225] on input "b. Scope verification is the process of formally accepting the completed projec…" at bounding box center [329, 220] width 0 height 10
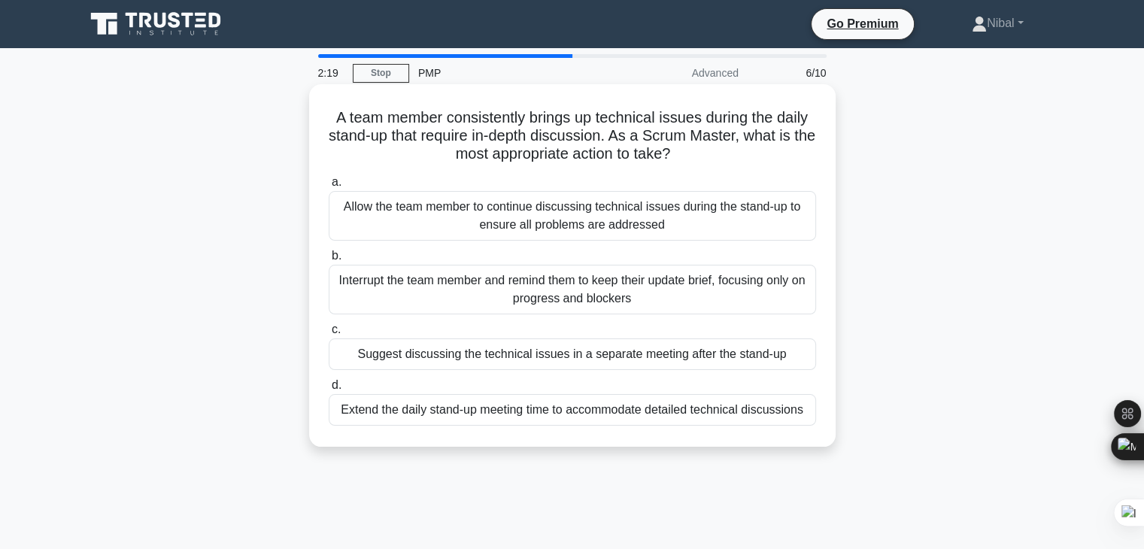
scroll to position [75, 0]
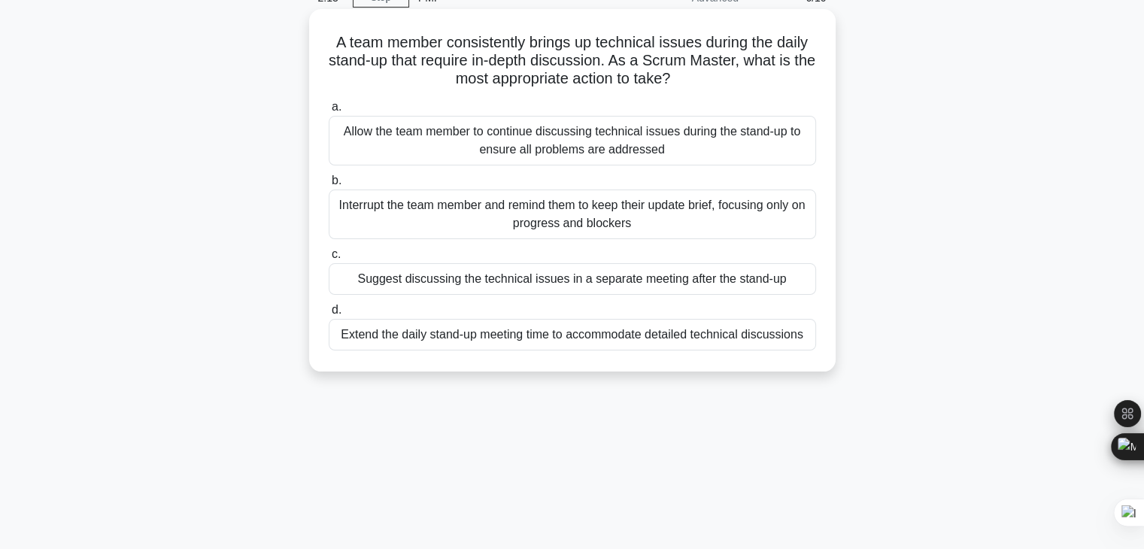
click at [391, 287] on div "Suggest discussing the technical issues in a separate meeting after the stand-up" at bounding box center [572, 279] width 487 height 32
click at [329, 260] on input "c. Suggest discussing the technical issues in a separate meeting after the stan…" at bounding box center [329, 255] width 0 height 10
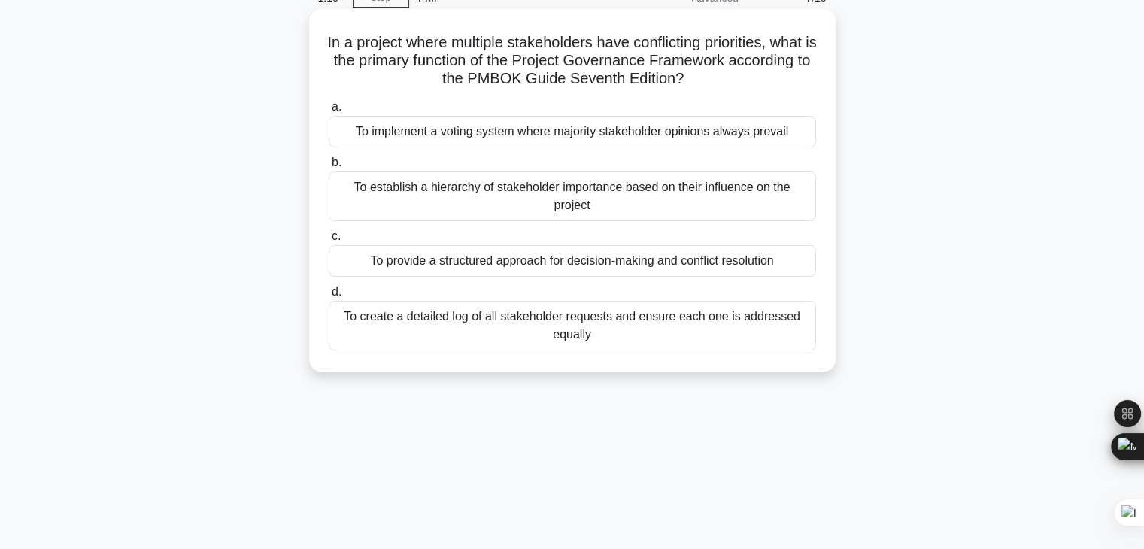
click at [391, 272] on div "To provide a structured approach for decision-making and conflict resolution" at bounding box center [572, 261] width 487 height 32
click at [329, 241] on input "c. To provide a structured approach for decision-making and conflict resolution" at bounding box center [329, 237] width 0 height 10
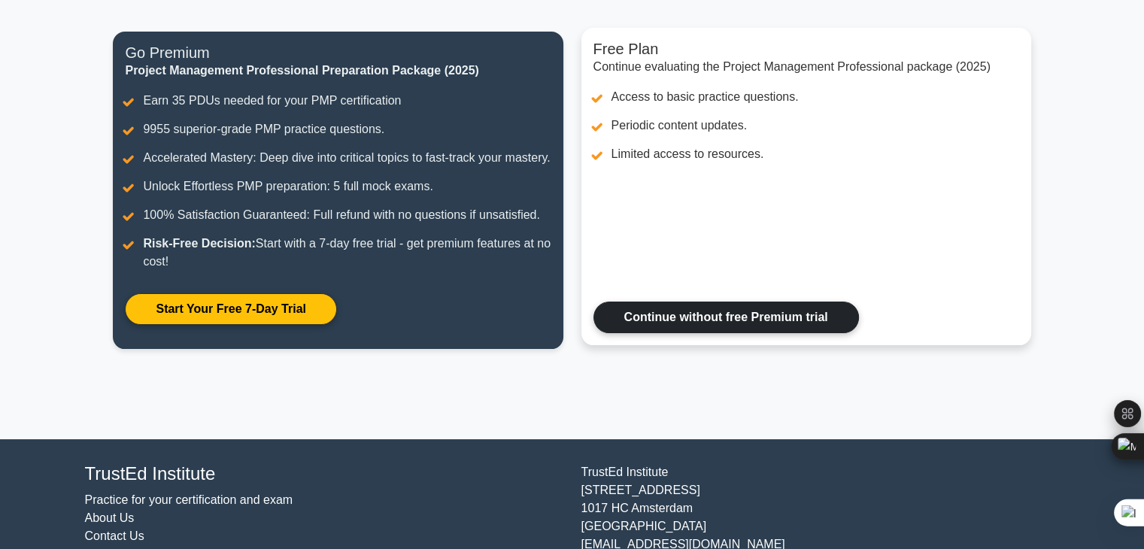
scroll to position [249, 0]
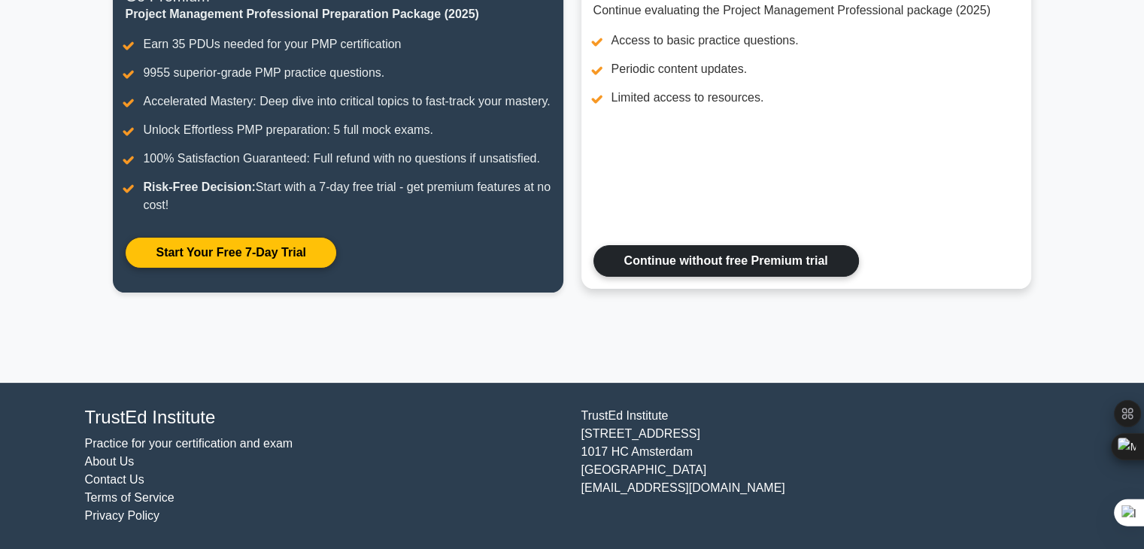
click at [726, 271] on link "Continue without free Premium trial" at bounding box center [726, 261] width 266 height 32
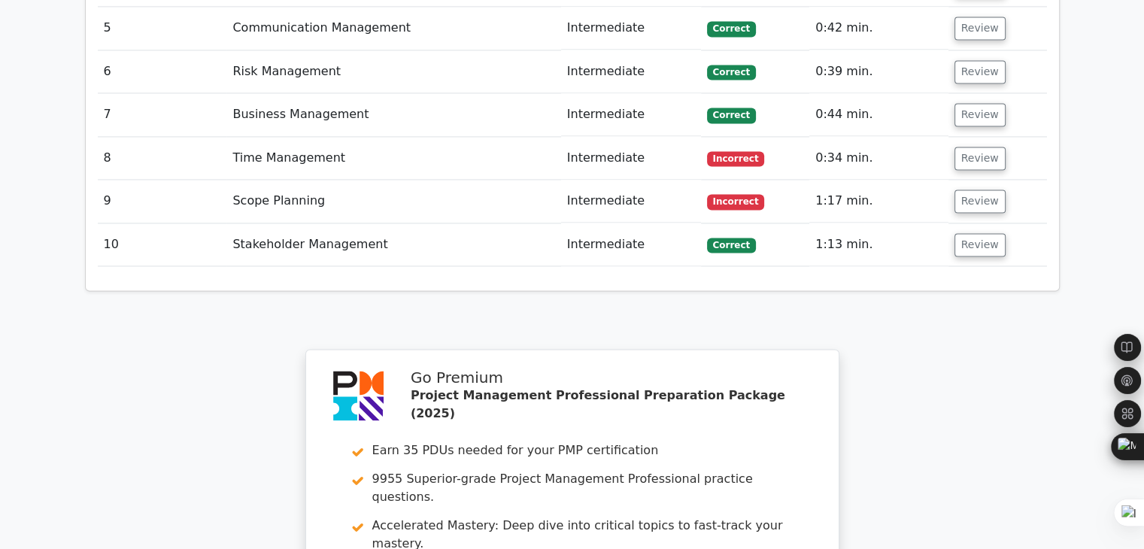
scroll to position [2482, 0]
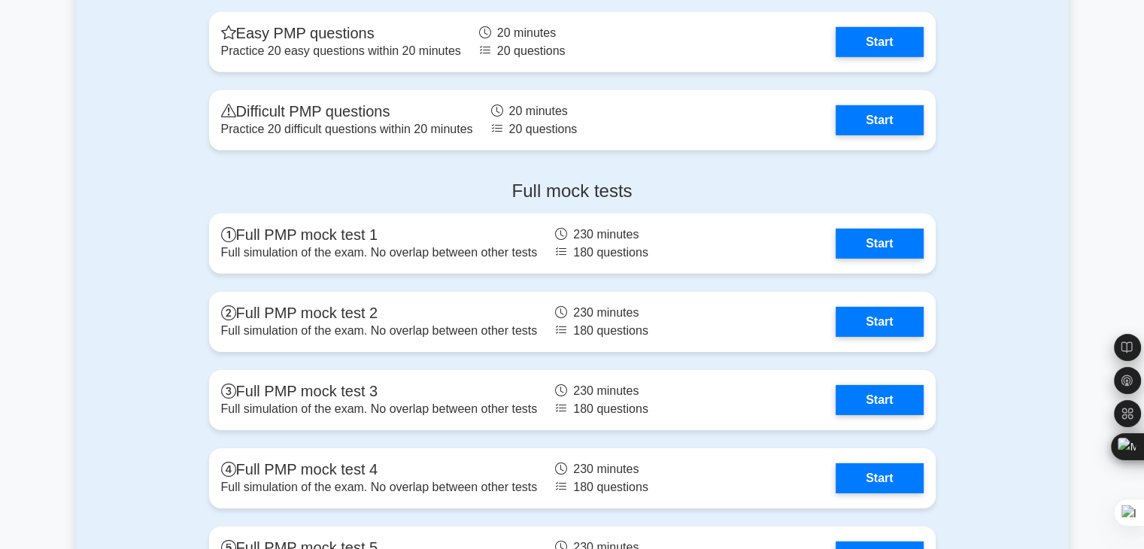
scroll to position [4518, 0]
